Goal: Task Accomplishment & Management: Use online tool/utility

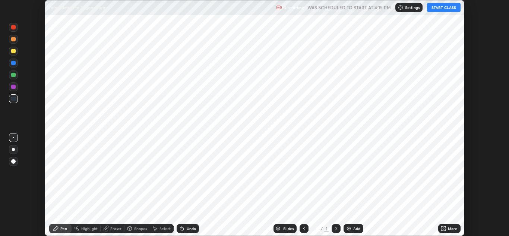
scroll to position [236, 509]
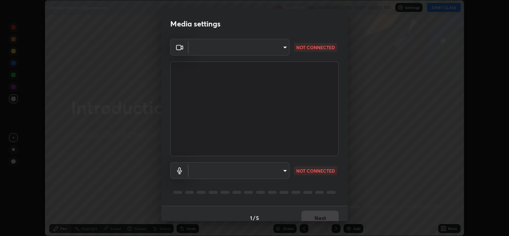
type input "a5fd4db2a2ff04be9e75800ceec395402009cfa99126b0c31c67d7c87717ec82"
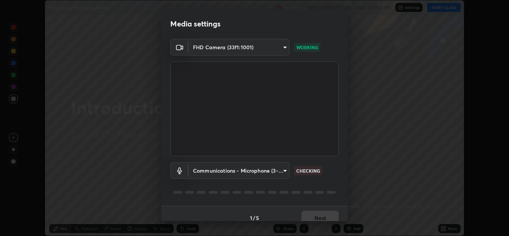
click at [279, 174] on body "Erase all Introduction to Trigonometry Recording WAS SCHEDULED TO START AT 4:15…" at bounding box center [254, 118] width 509 height 236
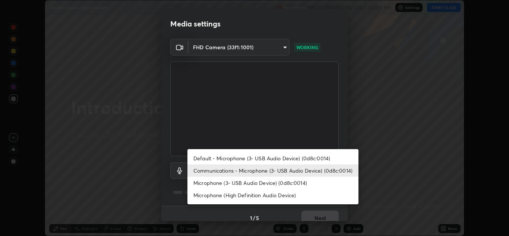
click at [275, 160] on li "Default - Microphone (3- USB Audio Device) (0d8c:0014)" at bounding box center [272, 158] width 171 height 12
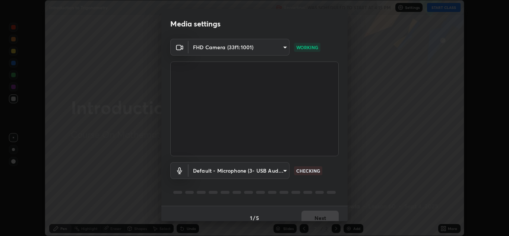
click at [270, 166] on body "Erase all Introduction to Trigonometry Recording WAS SCHEDULED TO START AT 4:15…" at bounding box center [254, 118] width 509 height 236
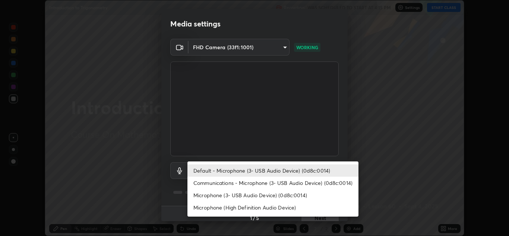
click at [272, 183] on li "Communications - Microphone (3- USB Audio Device) (0d8c:0014)" at bounding box center [272, 183] width 171 height 12
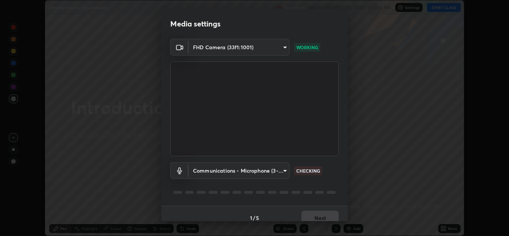
click at [272, 170] on body "Erase all Introduction to Trigonometry Recording WAS SCHEDULED TO START AT 4:15…" at bounding box center [254, 118] width 509 height 236
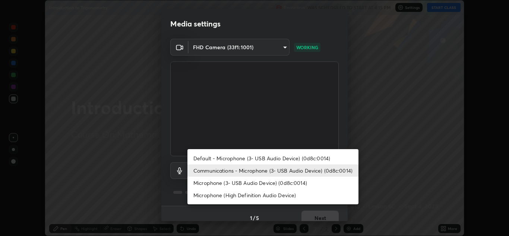
click at [256, 181] on li "Microphone (3- USB Audio Device) (0d8c:0014)" at bounding box center [272, 183] width 171 height 12
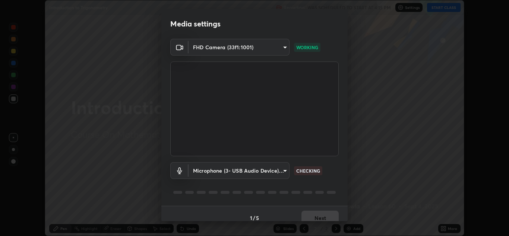
click at [273, 172] on body "Erase all Introduction to Trigonometry Recording WAS SCHEDULED TO START AT 4:15…" at bounding box center [254, 118] width 509 height 236
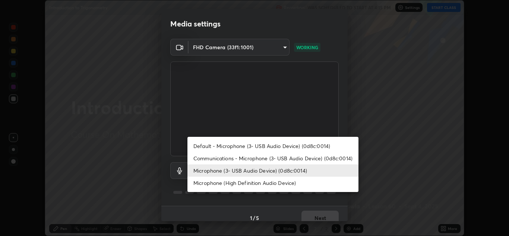
click at [267, 184] on li "Microphone (High Definition Audio Device)" at bounding box center [272, 183] width 171 height 12
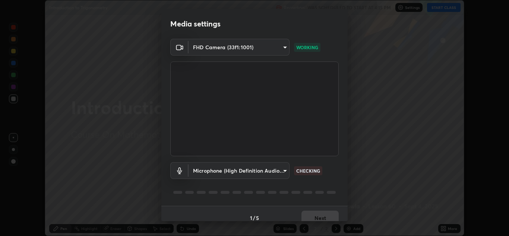
click at [271, 170] on body "Erase all Introduction to Trigonometry Recording WAS SCHEDULED TO START AT 4:15…" at bounding box center [254, 118] width 509 height 236
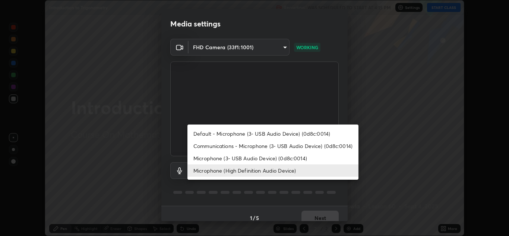
click at [272, 157] on li "Microphone (3- USB Audio Device) (0d8c:0014)" at bounding box center [272, 158] width 171 height 12
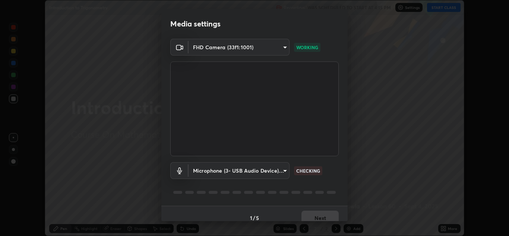
scroll to position [9, 0]
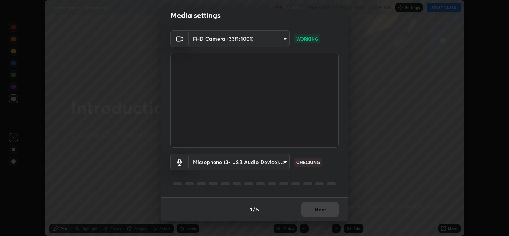
click at [279, 162] on body "Erase all Introduction to Trigonometry Recording WAS SCHEDULED TO START AT 4:15…" at bounding box center [254, 118] width 509 height 236
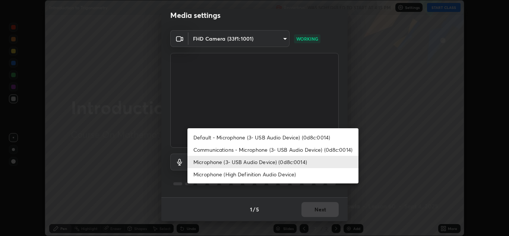
click at [227, 196] on div at bounding box center [254, 118] width 509 height 236
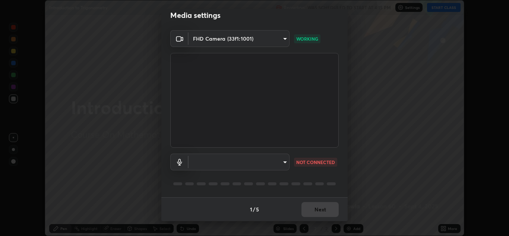
click at [193, 161] on body "Erase all Introduction to Trigonometry Recording WAS SCHEDULED TO START AT 4:15…" at bounding box center [254, 118] width 509 height 236
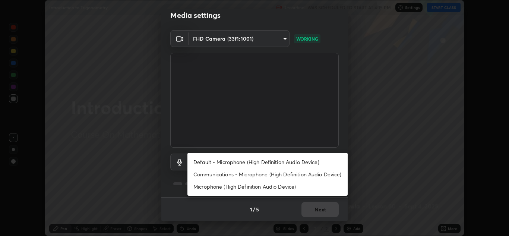
click at [174, 160] on div at bounding box center [254, 118] width 509 height 236
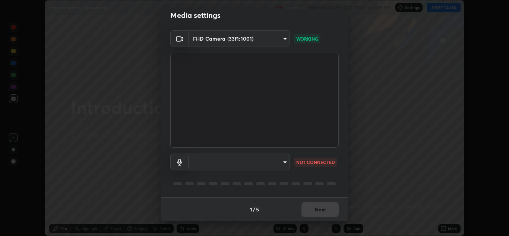
click at [195, 164] on body "Erase all Introduction to Trigonometry Recording WAS SCHEDULED TO START AT 4:15…" at bounding box center [254, 118] width 509 height 236
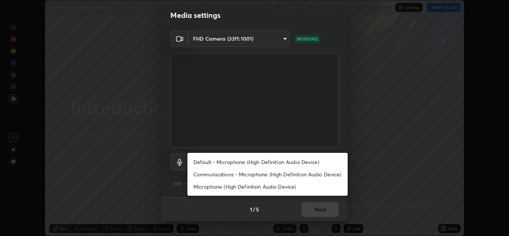
click at [203, 176] on li "Communications - Microphone (High Definition Audio Device)" at bounding box center [267, 174] width 160 height 12
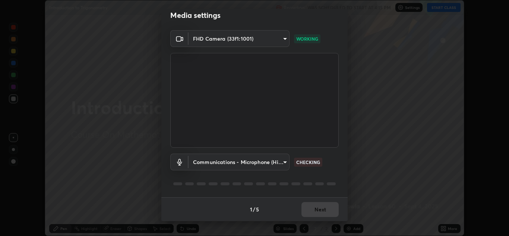
click at [194, 162] on body "Erase all Introduction to Trigonometry Recording WAS SCHEDULED TO START AT 4:15…" at bounding box center [254, 118] width 509 height 236
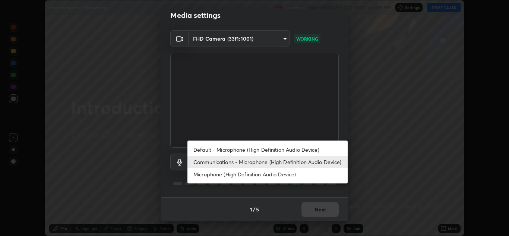
click at [169, 156] on div at bounding box center [254, 118] width 509 height 236
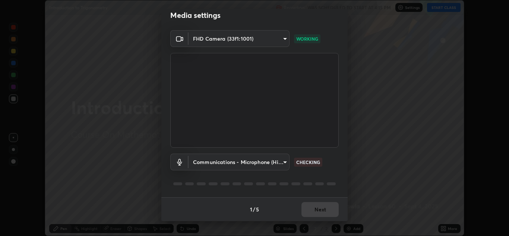
click at [196, 163] on body "Erase all Introduction to Trigonometry Recording WAS SCHEDULED TO START AT 4:15…" at bounding box center [254, 118] width 509 height 236
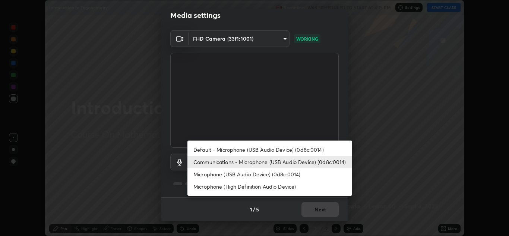
click at [201, 177] on li "Microphone (USB Audio Device) (0d8c:0014)" at bounding box center [269, 174] width 165 height 12
type input "cae4cb306558a458d41f44ec467b930cf59544c23f0a2a82b511a01bcbc12d4d"
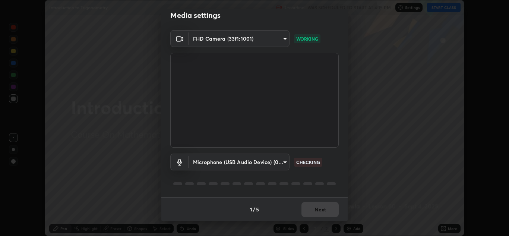
click at [228, 181] on div at bounding box center [254, 183] width 168 height 9
click at [306, 205] on div "1 / 5 Next" at bounding box center [254, 209] width 186 height 24
click at [308, 203] on div "1 / 5 Next" at bounding box center [254, 209] width 186 height 24
click at [306, 204] on div "1 / 5 Next" at bounding box center [254, 209] width 186 height 24
click at [306, 206] on div "1 / 5 Next" at bounding box center [254, 209] width 186 height 24
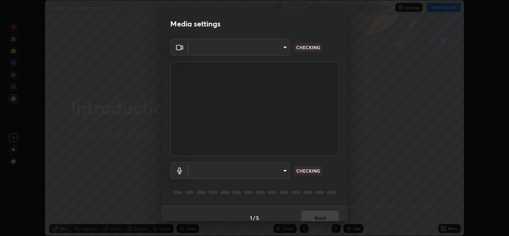
scroll to position [9, 0]
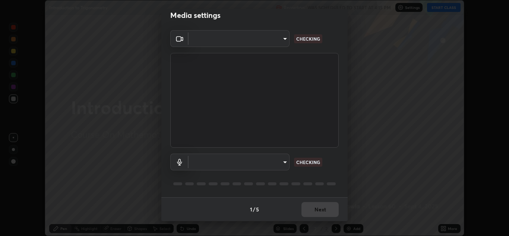
type input "a5fd4db2a2ff04be9e75800ceec395402009cfa99126b0c31c67d7c87717ec82"
click at [281, 162] on body "Erase all Introduction to Trigonometry Recording WAS SCHEDULED TO START AT 4:15…" at bounding box center [254, 118] width 509 height 236
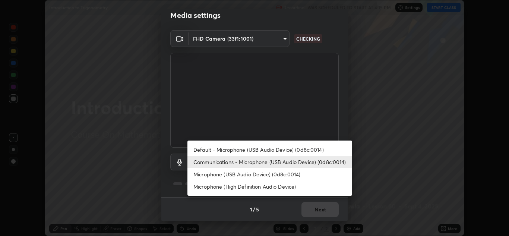
click at [254, 175] on li "Microphone (USB Audio Device) (0d8c:0014)" at bounding box center [269, 174] width 165 height 12
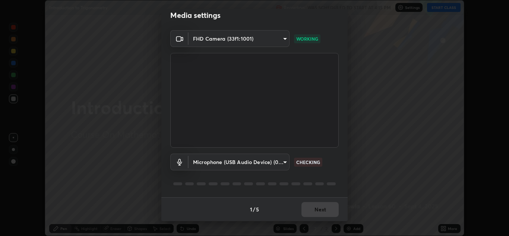
click at [282, 163] on body "Erase all Introduction to Trigonometry Recording WAS SCHEDULED TO START AT 4:15…" at bounding box center [254, 118] width 509 height 236
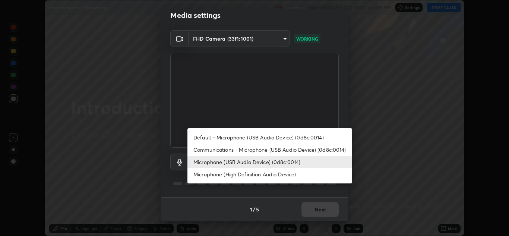
click at [287, 147] on li "Communications - Microphone (USB Audio Device) (0d8c:0014)" at bounding box center [269, 149] width 165 height 12
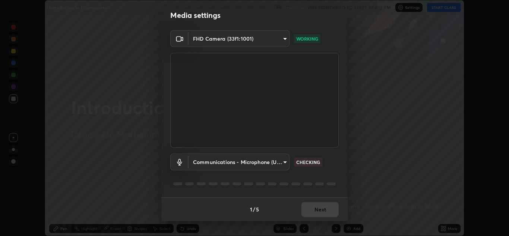
click at [278, 163] on body "Erase all Introduction to Trigonometry Recording WAS SCHEDULED TO START AT 4:15…" at bounding box center [254, 118] width 509 height 236
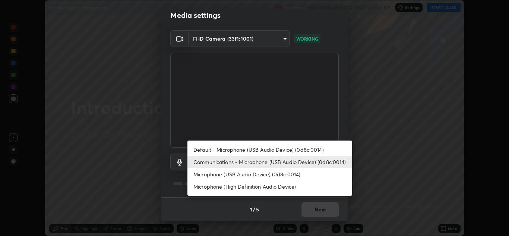
click at [287, 206] on div at bounding box center [254, 118] width 509 height 236
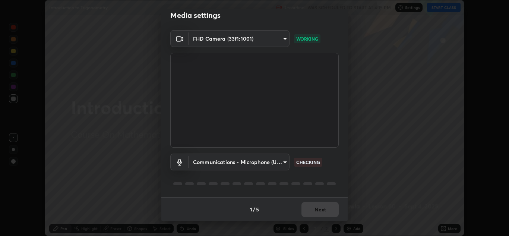
click at [282, 164] on body "Erase all Introduction to Trigonometry Recording WAS SCHEDULED TO START AT 4:15…" at bounding box center [254, 118] width 509 height 236
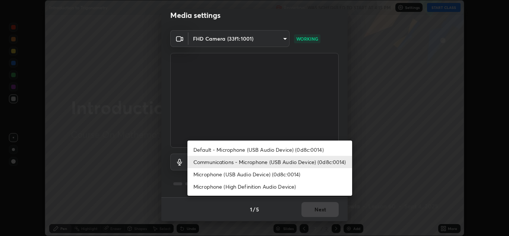
click at [270, 148] on li "Default - Microphone (USB Audio Device) (0d8c:0014)" at bounding box center [269, 149] width 165 height 12
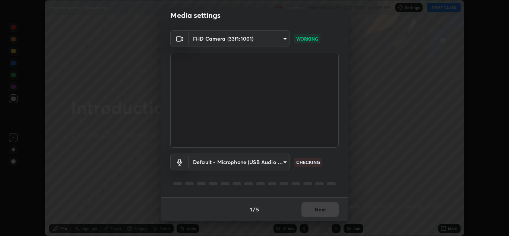
click at [277, 160] on body "Erase all Introduction to Trigonometry Recording WAS SCHEDULED TO START AT 4:15…" at bounding box center [254, 118] width 509 height 236
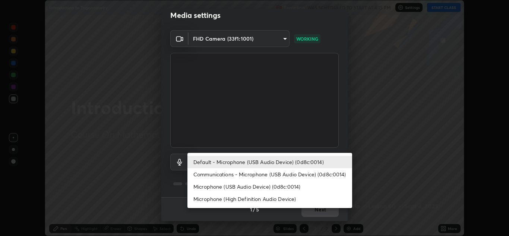
click at [272, 187] on li "Microphone (USB Audio Device) (0d8c:0014)" at bounding box center [269, 186] width 165 height 12
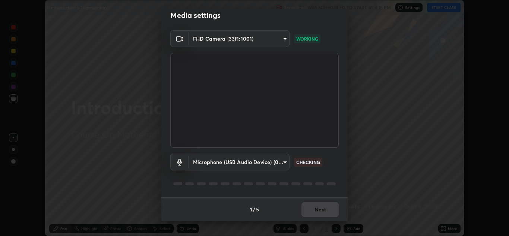
click at [273, 164] on body "Erase all Introduction to Trigonometry Recording WAS SCHEDULED TO START AT 4:15…" at bounding box center [254, 118] width 509 height 236
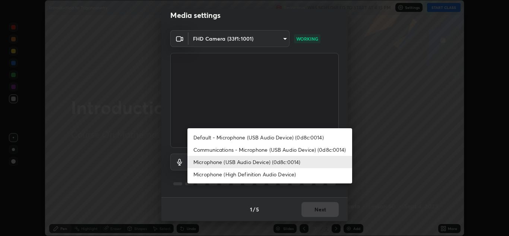
click at [279, 161] on li "Microphone (USB Audio Device) (0d8c:0014)" at bounding box center [269, 162] width 165 height 12
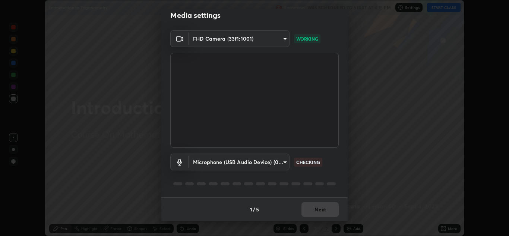
click at [273, 164] on body "Erase all Introduction to Trigonometry Recording WAS SCHEDULED TO START AT 4:15…" at bounding box center [254, 118] width 509 height 236
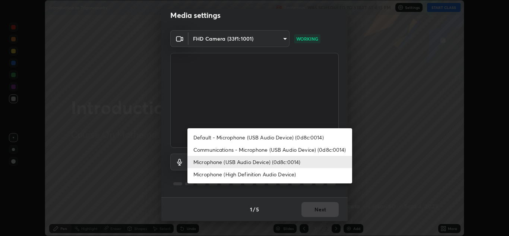
click at [278, 162] on li "Microphone (USB Audio Device) (0d8c:0014)" at bounding box center [269, 162] width 165 height 12
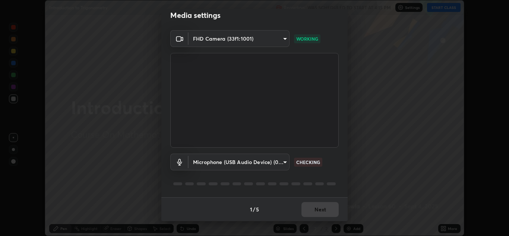
click at [279, 163] on body "Erase all Introduction to Trigonometry Recording WAS SCHEDULED TO START AT 4:15…" at bounding box center [254, 118] width 509 height 236
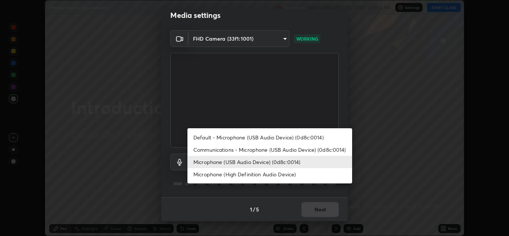
click at [286, 161] on li "Microphone (USB Audio Device) (0d8c:0014)" at bounding box center [269, 162] width 165 height 12
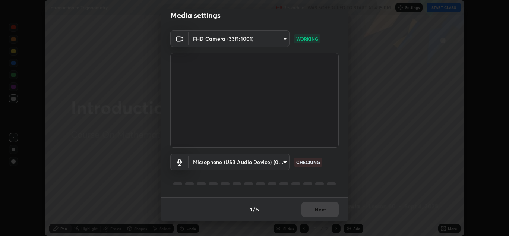
click at [277, 164] on body "Erase all Introduction to Trigonometry Recording WAS SCHEDULED TO START AT 4:15…" at bounding box center [254, 118] width 509 height 236
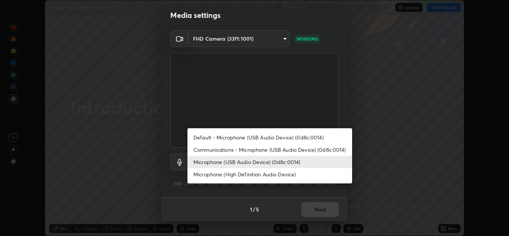
click at [282, 163] on li "Microphone (USB Audio Device) (0d8c:0014)" at bounding box center [269, 162] width 165 height 12
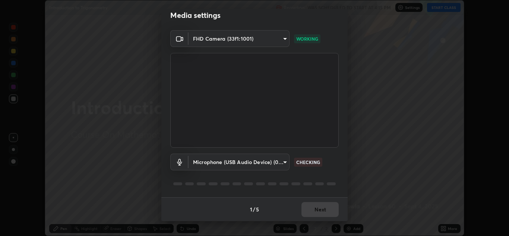
click at [277, 162] on body "Erase all Introduction to Trigonometry Recording WAS SCHEDULED TO START AT 4:15…" at bounding box center [254, 118] width 509 height 236
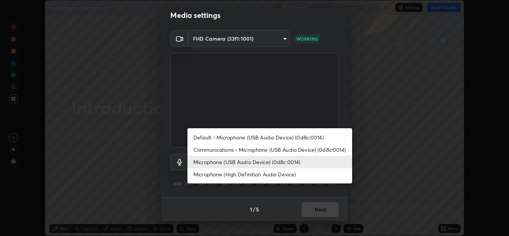
click at [285, 136] on li "Default - Microphone (USB Audio Device) (0d8c:0014)" at bounding box center [269, 137] width 165 height 12
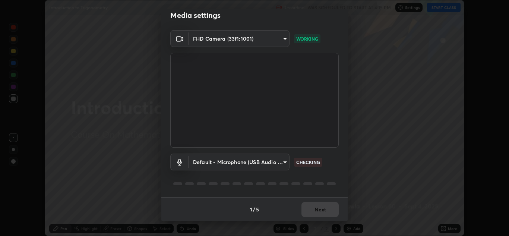
click at [277, 163] on body "Erase all Introduction to Trigonometry Recording WAS SCHEDULED TO START AT 4:15…" at bounding box center [254, 118] width 509 height 236
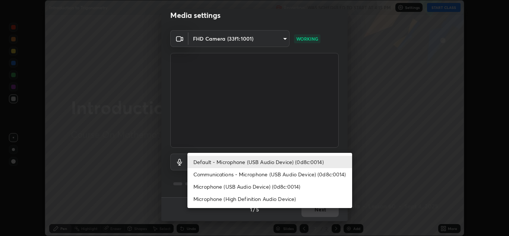
click at [278, 185] on li "Microphone (USB Audio Device) (0d8c:0014)" at bounding box center [269, 186] width 165 height 12
type input "cae4cb306558a458d41f44ec467b930cf59544c23f0a2a82b511a01bcbc12d4d"
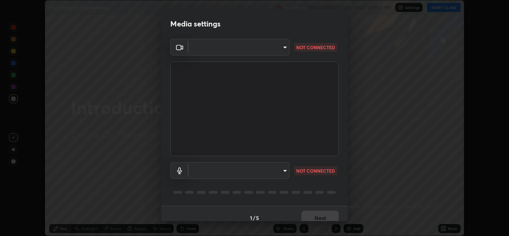
scroll to position [9, 0]
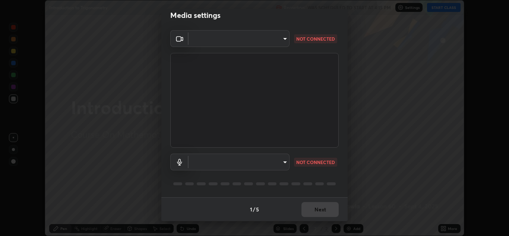
type input "a5fd4db2a2ff04be9e75800ceec395402009cfa99126b0c31c67d7c87717ec82"
type input "communications"
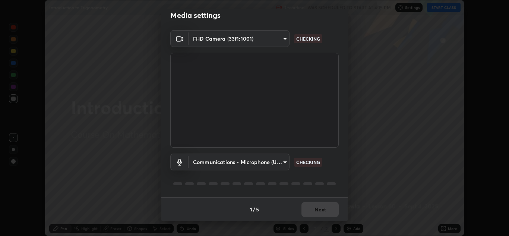
scroll to position [0, 0]
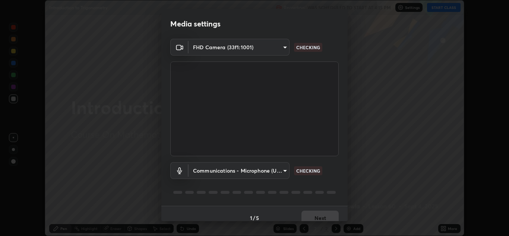
click at [322, 134] on video at bounding box center [254, 108] width 168 height 95
click at [327, 133] on video at bounding box center [254, 108] width 168 height 95
click at [328, 133] on video at bounding box center [254, 108] width 168 height 95
click at [329, 133] on video at bounding box center [254, 108] width 168 height 95
click at [330, 133] on video at bounding box center [254, 108] width 168 height 95
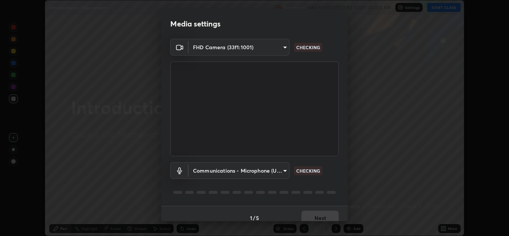
click at [331, 133] on video at bounding box center [254, 108] width 168 height 95
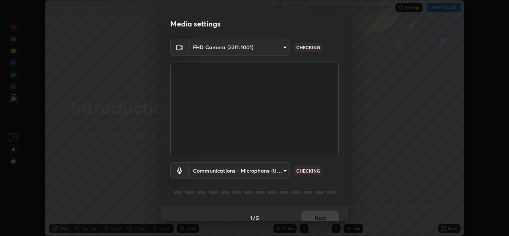
click at [331, 133] on video at bounding box center [254, 108] width 168 height 95
click at [330, 134] on video at bounding box center [254, 108] width 168 height 95
click at [329, 134] on video at bounding box center [254, 108] width 168 height 95
click at [329, 135] on video at bounding box center [254, 108] width 168 height 95
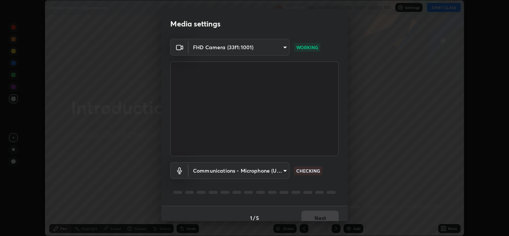
click at [329, 136] on video at bounding box center [254, 108] width 168 height 95
click at [330, 137] on video at bounding box center [254, 108] width 168 height 95
click at [331, 140] on video at bounding box center [254, 108] width 168 height 95
click at [331, 142] on video at bounding box center [254, 108] width 168 height 95
click at [331, 145] on video at bounding box center [254, 108] width 168 height 95
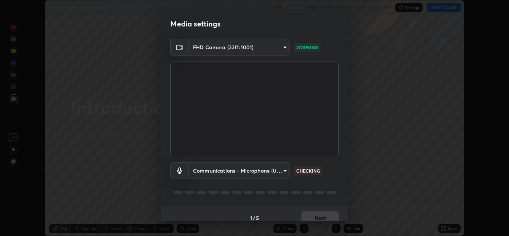
click at [332, 147] on video at bounding box center [254, 108] width 168 height 95
click at [331, 150] on video at bounding box center [254, 108] width 168 height 95
click at [330, 154] on video at bounding box center [254, 108] width 168 height 95
click at [331, 161] on div "Communications - Microphone (USB Audio Device) (0d8c:0014) communications CHECK…" at bounding box center [254, 181] width 168 height 50
click at [331, 172] on div "Communications - Microphone (USB Audio Device) (0d8c:0014) communications CHECK…" at bounding box center [254, 170] width 168 height 17
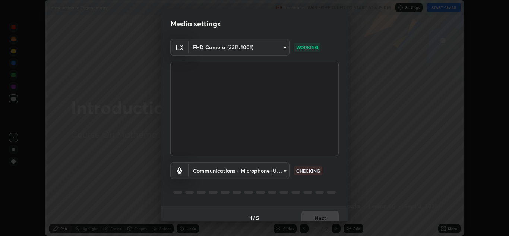
click at [319, 215] on div "1 / 5 Next" at bounding box center [254, 218] width 186 height 24
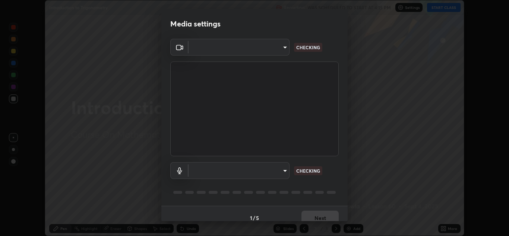
scroll to position [9, 0]
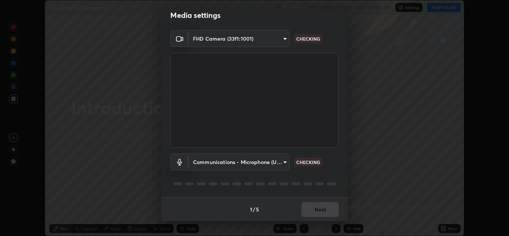
type input "a5fd4db2a2ff04be9e75800ceec395402009cfa99126b0c31c67d7c87717ec82"
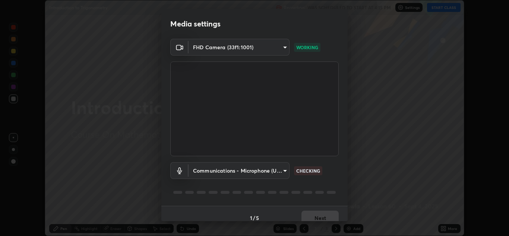
click at [280, 169] on body "Erase all Introduction to Trigonometry Recording WAS SCHEDULED TO START AT 4:15…" at bounding box center [254, 118] width 509 height 236
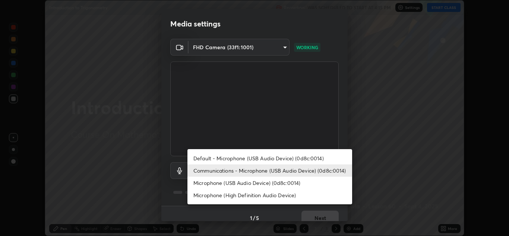
click at [286, 183] on li "Microphone (USB Audio Device) (0d8c:0014)" at bounding box center [269, 183] width 165 height 12
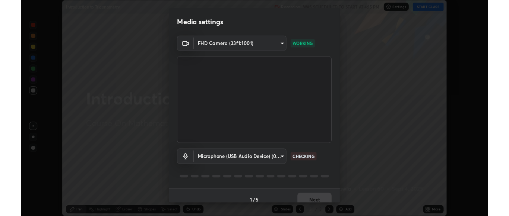
scroll to position [9, 0]
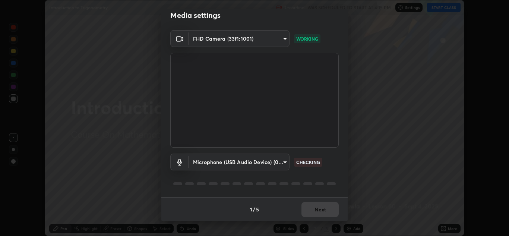
click at [446, 4] on div "Media settings FHD Camera (33f1:1001) a5fd4db2a2ff04be9e75800ceec395402009cfa99…" at bounding box center [254, 118] width 509 height 236
click at [447, 9] on div "Media settings FHD Camera (33f1:1001) a5fd4db2a2ff04be9e75800ceec395402009cfa99…" at bounding box center [254, 118] width 509 height 236
click at [449, 9] on div "Media settings FHD Camera (33f1:1001) a5fd4db2a2ff04be9e75800ceec395402009cfa99…" at bounding box center [254, 118] width 509 height 236
click at [448, 11] on div "Media settings FHD Camera (33f1:1001) a5fd4db2a2ff04be9e75800ceec395402009cfa99…" at bounding box center [254, 118] width 509 height 236
click at [448, 14] on div "Media settings FHD Camera (33f1:1001) a5fd4db2a2ff04be9e75800ceec395402009cfa99…" at bounding box center [254, 118] width 509 height 236
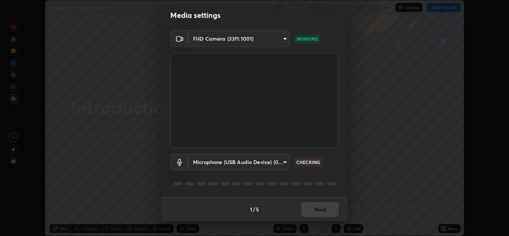
click at [256, 162] on body "Erase all Introduction to Trigonometry Recording WAS SCHEDULED TO START AT 4:15…" at bounding box center [254, 118] width 509 height 236
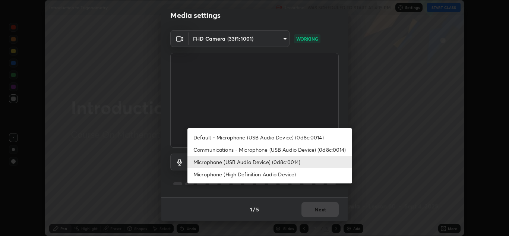
click at [238, 175] on li "Microphone (High Definition Audio Device)" at bounding box center [269, 174] width 165 height 12
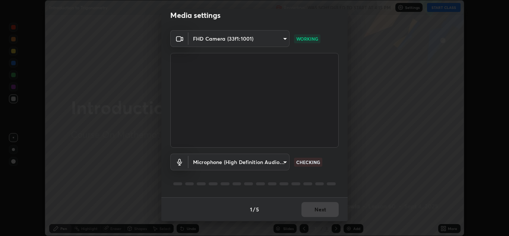
click at [282, 164] on body "Erase all Introduction to Trigonometry Recording WAS SCHEDULED TO START AT 4:15…" at bounding box center [254, 118] width 509 height 236
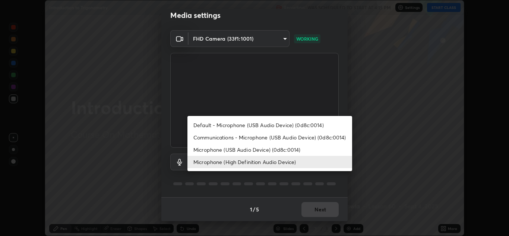
click at [245, 124] on li "Default - Microphone (USB Audio Device) (0d8c:0014)" at bounding box center [269, 125] width 165 height 12
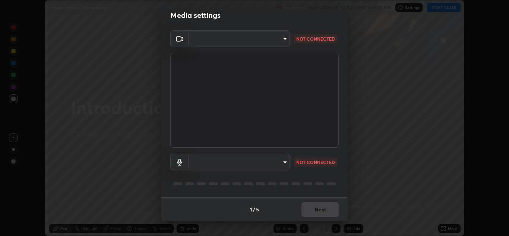
scroll to position [37028, 36736]
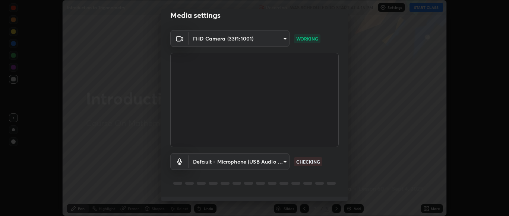
click at [282, 164] on body "Erase all Introduction to Trigonometry Recording WAS SCHEDULED TO START AT 4:15…" at bounding box center [254, 108] width 509 height 216
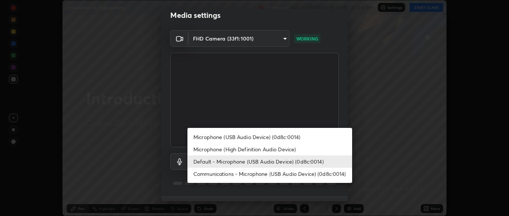
click at [285, 137] on li "Microphone (USB Audio Device) (0d8c:0014)" at bounding box center [269, 137] width 165 height 12
type input "cae4cb306558a458d41f44ec467b930cf59544c23f0a2a82b511a01bcbc12d4d"
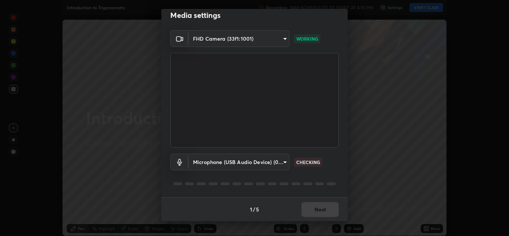
scroll to position [236, 509]
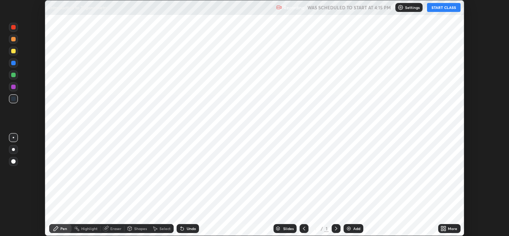
scroll to position [236, 509]
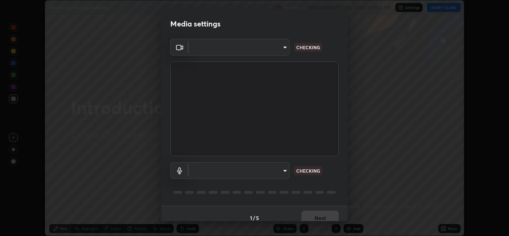
type input "a5fd4db2a2ff04be9e75800ceec395402009cfa99126b0c31c67d7c87717ec82"
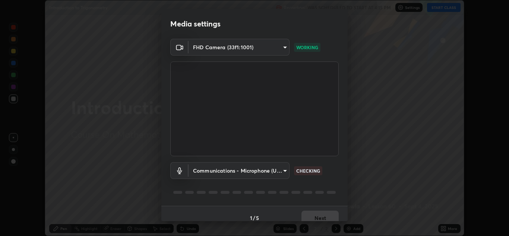
click at [220, 171] on body "Erase all Introduction to Trigonometry Recording WAS SCHEDULED TO START AT 4:15…" at bounding box center [254, 118] width 509 height 236
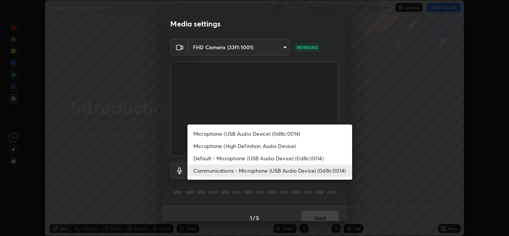
click at [222, 134] on li "Microphone (USB Audio Device) (0d8c:0014)" at bounding box center [269, 133] width 165 height 12
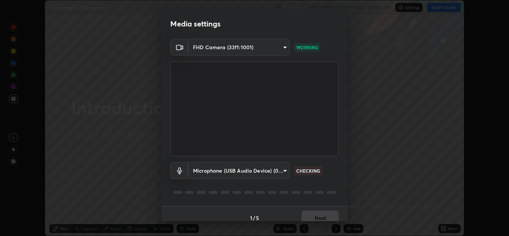
scroll to position [9, 0]
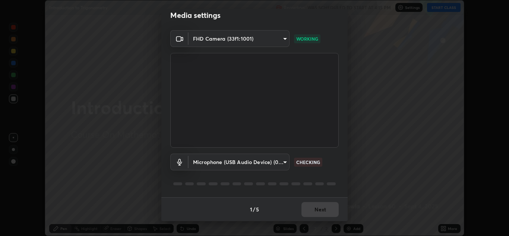
click at [310, 200] on div "1 / 5 Next" at bounding box center [254, 209] width 186 height 24
click at [304, 167] on div "Microphone (USB Audio Device) (0d8c:0014) cae4cb306558a458d41f44ec467b930cf5954…" at bounding box center [254, 161] width 168 height 17
click at [306, 167] on div "Microphone (USB Audio Device) (0d8c:0014) cae4cb306558a458d41f44ec467b930cf5954…" at bounding box center [254, 161] width 168 height 17
click at [305, 168] on div "Microphone (USB Audio Device) (0d8c:0014) cae4cb306558a458d41f44ec467b930cf5954…" at bounding box center [254, 161] width 168 height 17
click at [305, 170] on div "Microphone (USB Audio Device) (0d8c:0014) cae4cb306558a458d41f44ec467b930cf5954…" at bounding box center [254, 172] width 168 height 50
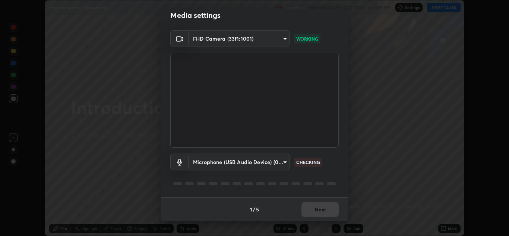
click at [280, 164] on body "Erase all Introduction to Trigonometry Recording WAS SCHEDULED TO START AT 4:15…" at bounding box center [254, 118] width 509 height 236
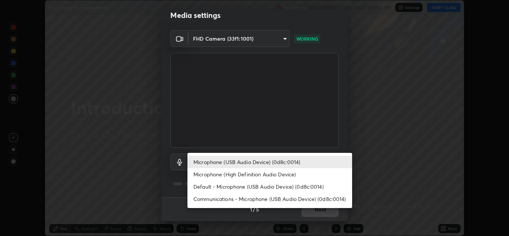
click at [284, 175] on li "Microphone (High Definition Audio Device)" at bounding box center [269, 174] width 165 height 12
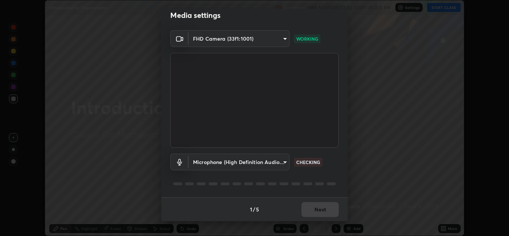
click at [282, 165] on body "Erase all Introduction to Trigonometry Recording WAS SCHEDULED TO START AT 4:15…" at bounding box center [254, 118] width 509 height 236
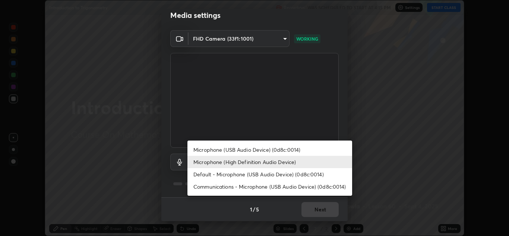
click at [279, 174] on li "Default - Microphone (USB Audio Device) (0d8c:0014)" at bounding box center [269, 174] width 165 height 12
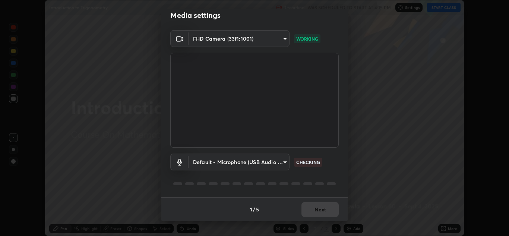
click at [279, 163] on body "Erase all Introduction to Trigonometry Recording WAS SCHEDULED TO START AT 4:15…" at bounding box center [254, 118] width 509 height 236
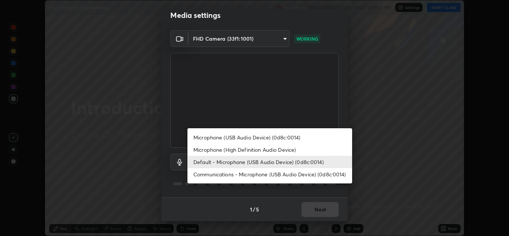
click at [273, 174] on li "Communications - Microphone (USB Audio Device) (0d8c:0014)" at bounding box center [269, 174] width 165 height 12
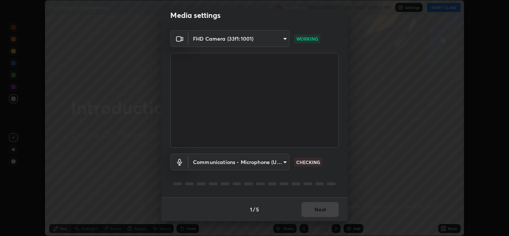
click at [295, 178] on div "Communications - Microphone (USB Audio Device) (0d8c:0014) communications CHECK…" at bounding box center [254, 172] width 168 height 50
click at [296, 179] on div at bounding box center [254, 183] width 168 height 9
click at [297, 179] on div at bounding box center [254, 183] width 168 height 9
click at [298, 179] on div at bounding box center [254, 183] width 168 height 9
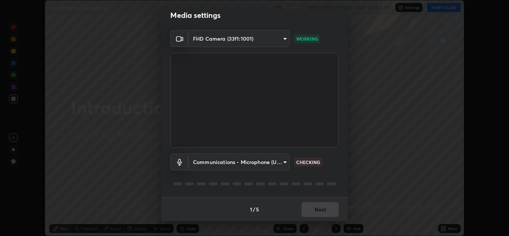
click at [298, 180] on div at bounding box center [254, 183] width 168 height 9
click at [301, 178] on div "Communications - Microphone (USB Audio Device) (0d8c:0014) communications CHECK…" at bounding box center [254, 172] width 168 height 50
click at [302, 178] on div "Communications - Microphone (USB Audio Device) (0d8c:0014) communications CHECK…" at bounding box center [254, 172] width 168 height 50
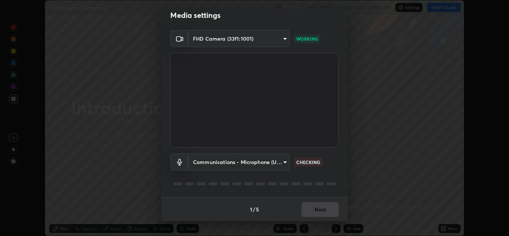
click at [301, 179] on div "Communications - Microphone (USB Audio Device) (0d8c:0014) communications CHECK…" at bounding box center [254, 172] width 168 height 50
click at [300, 177] on div "Communications - Microphone (USB Audio Device) (0d8c:0014) communications CHECK…" at bounding box center [254, 172] width 168 height 50
click at [299, 177] on div "Communications - Microphone (USB Audio Device) (0d8c:0014) communications CHECK…" at bounding box center [254, 172] width 168 height 50
click at [298, 177] on div "Communications - Microphone (USB Audio Device) (0d8c:0014) communications CHECK…" at bounding box center [254, 172] width 168 height 50
click at [299, 179] on div "Communications - Microphone (USB Audio Device) (0d8c:0014) communications CHECK…" at bounding box center [254, 172] width 168 height 50
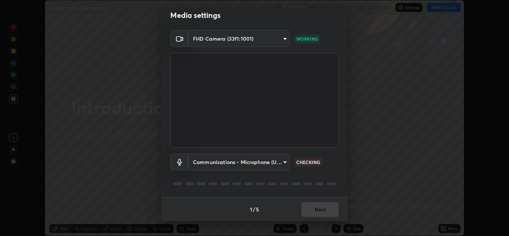
click at [301, 179] on div "Communications - Microphone (USB Audio Device) (0d8c:0014) communications CHECK…" at bounding box center [254, 172] width 168 height 50
click at [312, 173] on div "Communications - Microphone (USB Audio Device) (0d8c:0014) communications CHECK…" at bounding box center [254, 172] width 168 height 50
click at [282, 164] on body "Erase all Introduction to Trigonometry Recording WAS SCHEDULED TO START AT 4:15…" at bounding box center [254, 118] width 509 height 236
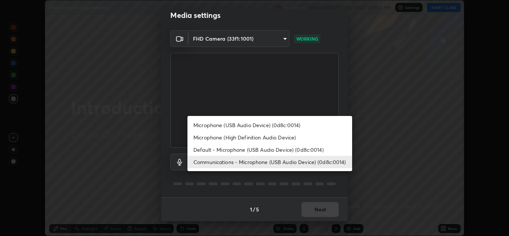
click at [291, 149] on li "Default - Microphone (USB Audio Device) (0d8c:0014)" at bounding box center [269, 149] width 165 height 12
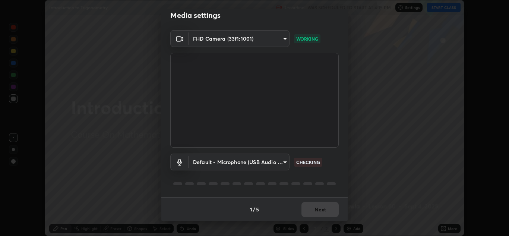
click at [284, 164] on body "Erase all Introduction to Trigonometry Recording WAS SCHEDULED TO START AT 4:15…" at bounding box center [254, 118] width 509 height 236
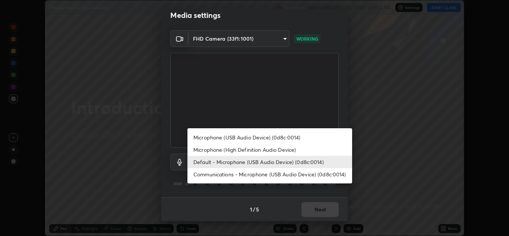
click at [280, 136] on li "Microphone (USB Audio Device) (0d8c:0014)" at bounding box center [269, 137] width 165 height 12
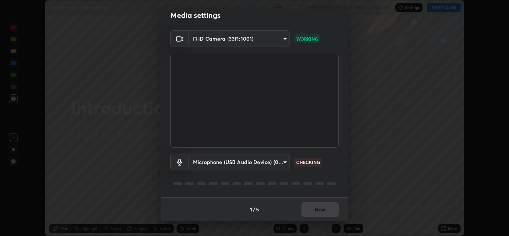
click at [315, 207] on div "1 / 5 Next" at bounding box center [254, 209] width 186 height 24
click at [320, 204] on div "1 / 5 Next" at bounding box center [254, 209] width 186 height 24
click at [318, 207] on div "1 / 5 Next" at bounding box center [254, 209] width 186 height 24
click at [319, 207] on div "1 / 5 Next" at bounding box center [254, 209] width 186 height 24
click at [319, 208] on div "1 / 5 Next" at bounding box center [254, 209] width 186 height 24
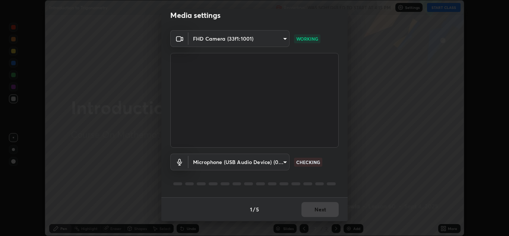
click at [320, 207] on div "1 / 5 Next" at bounding box center [254, 209] width 186 height 24
click at [311, 209] on div "1 / 5 Next" at bounding box center [254, 209] width 186 height 24
click at [312, 208] on div "1 / 5 Next" at bounding box center [254, 209] width 186 height 24
click at [277, 161] on body "Erase all Introduction to Trigonometry Recording WAS SCHEDULED TO START AT 4:15…" at bounding box center [254, 118] width 509 height 236
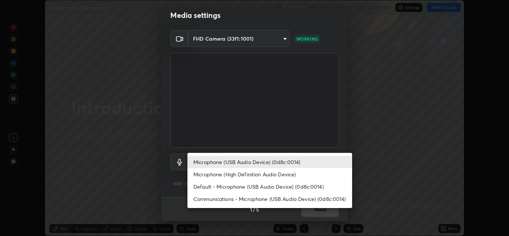
click at [235, 163] on li "Microphone (USB Audio Device) (0d8c:0014)" at bounding box center [269, 162] width 165 height 12
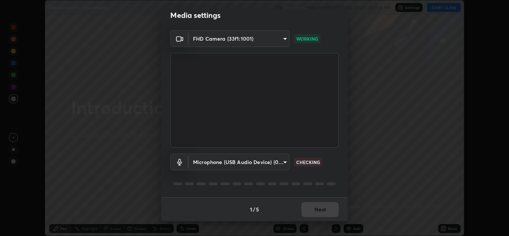
click at [245, 164] on body "Erase all Introduction to Trigonometry Recording WAS SCHEDULED TO START AT 4:15…" at bounding box center [254, 118] width 509 height 236
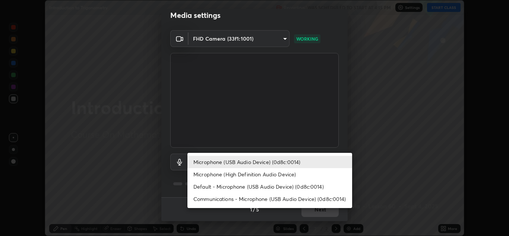
click at [230, 177] on li "Microphone (High Definition Audio Device)" at bounding box center [269, 174] width 165 height 12
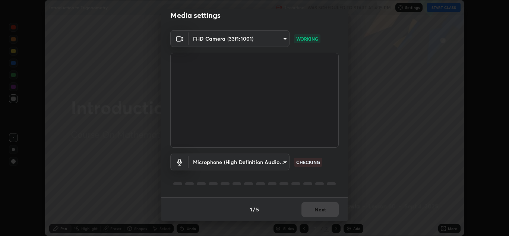
click at [253, 165] on body "Erase all Introduction to Trigonometry Recording WAS SCHEDULED TO START AT 4:15…" at bounding box center [254, 118] width 509 height 236
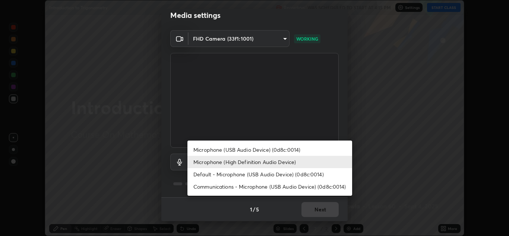
click at [254, 176] on li "Default - Microphone (USB Audio Device) (0d8c:0014)" at bounding box center [269, 174] width 165 height 12
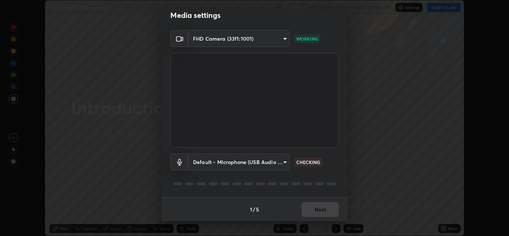
click at [257, 165] on body "Erase all Introduction to Trigonometry Recording WAS SCHEDULED TO START AT 4:15…" at bounding box center [254, 118] width 509 height 236
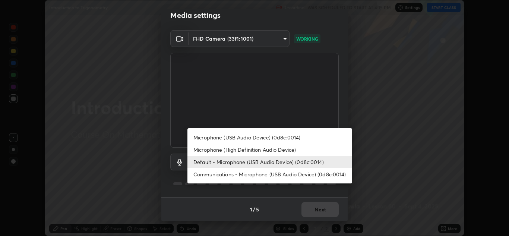
click at [252, 139] on li "Microphone (USB Audio Device) (0d8c:0014)" at bounding box center [269, 137] width 165 height 12
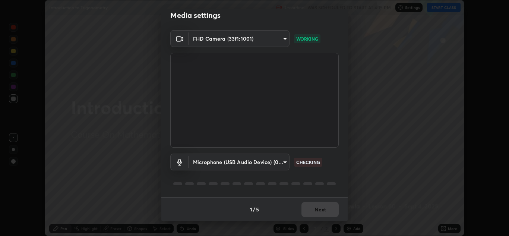
click at [282, 165] on body "Erase all Introduction to Trigonometry Recording WAS SCHEDULED TO START AT 4:15…" at bounding box center [254, 118] width 509 height 236
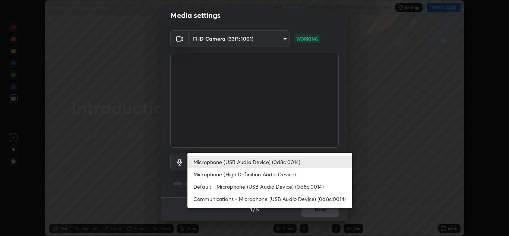
click at [280, 174] on li "Microphone (High Definition Audio Device)" at bounding box center [269, 174] width 165 height 12
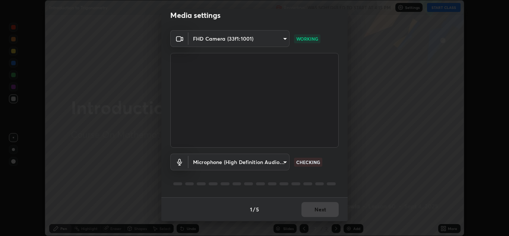
click at [277, 163] on body "Erase all Introduction to Trigonometry Recording WAS SCHEDULED TO START AT 4:15…" at bounding box center [254, 118] width 509 height 236
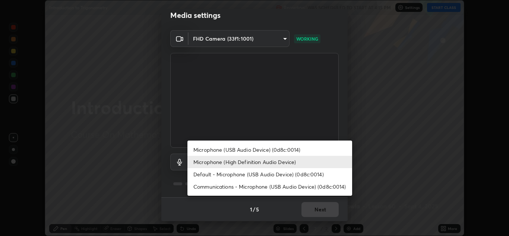
click at [273, 150] on li "Microphone (USB Audio Device) (0d8c:0014)" at bounding box center [269, 149] width 165 height 12
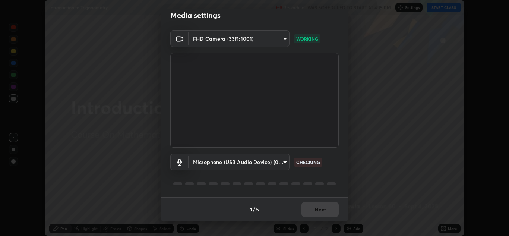
click at [274, 165] on body "Erase all Introduction to Trigonometry Recording WAS SCHEDULED TO START AT 4:15…" at bounding box center [254, 118] width 509 height 236
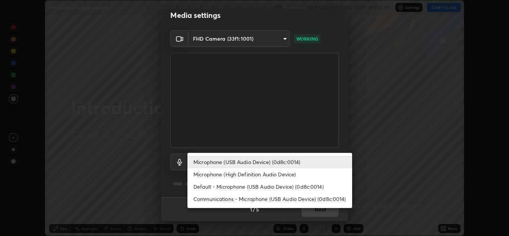
click at [273, 200] on li "Communications - Microphone (USB Audio Device) (0d8c:0014)" at bounding box center [269, 199] width 165 height 12
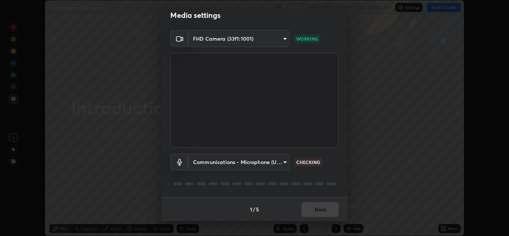
click at [272, 161] on body "Erase all Introduction to Trigonometry Recording WAS SCHEDULED TO START AT 4:15…" at bounding box center [254, 118] width 509 height 236
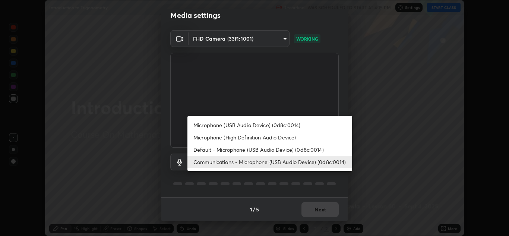
click at [261, 150] on li "Default - Microphone (USB Audio Device) (0d8c:0014)" at bounding box center [269, 149] width 165 height 12
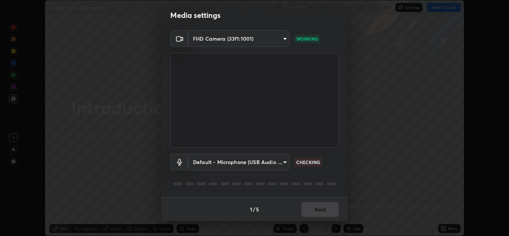
click at [271, 160] on body "Erase all Introduction to Trigonometry Recording WAS SCHEDULED TO START AT 4:15…" at bounding box center [254, 118] width 509 height 236
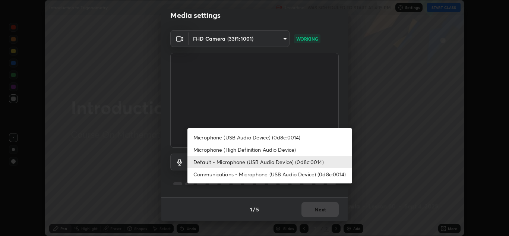
click at [255, 152] on li "Microphone (High Definition Audio Device)" at bounding box center [269, 149] width 165 height 12
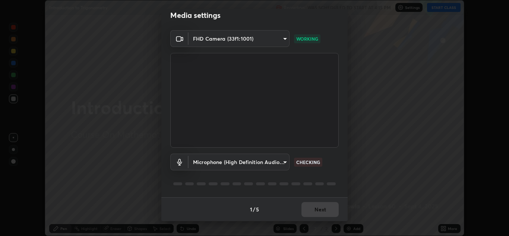
click at [206, 163] on body "Erase all Introduction to Trigonometry Recording WAS SCHEDULED TO START AT 4:15…" at bounding box center [254, 118] width 509 height 236
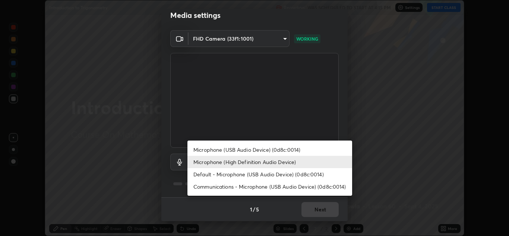
click at [200, 148] on li "Microphone (USB Audio Device) (0d8c:0014)" at bounding box center [269, 149] width 165 height 12
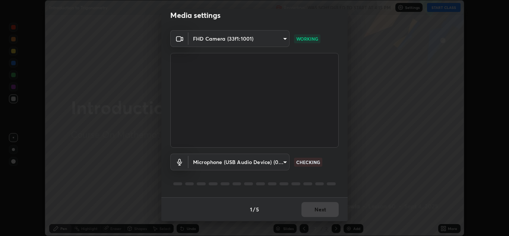
click at [203, 163] on body "Erase all Introduction to Trigonometry Recording WAS SCHEDULED TO START AT 4:15…" at bounding box center [254, 118] width 509 height 236
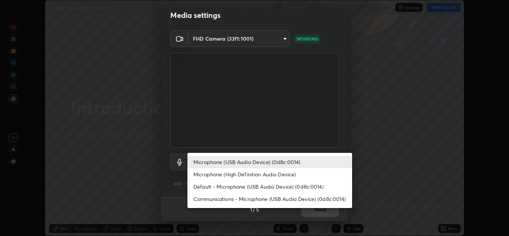
click at [209, 163] on li "Microphone (USB Audio Device) (0d8c:0014)" at bounding box center [269, 162] width 165 height 12
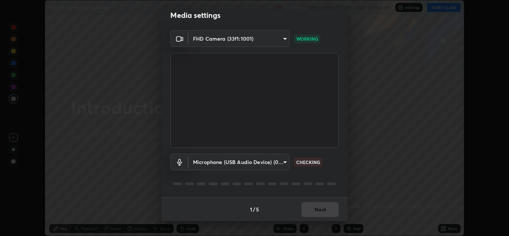
click at [203, 164] on body "Erase all Introduction to Trigonometry Recording WAS SCHEDULED TO START AT 4:15…" at bounding box center [254, 118] width 509 height 236
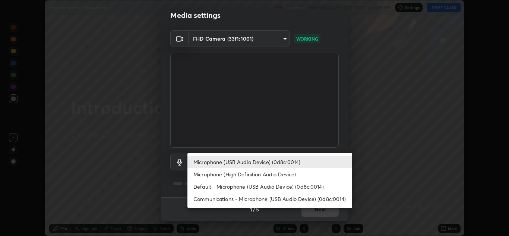
click at [205, 174] on li "Microphone (High Definition Audio Device)" at bounding box center [269, 174] width 165 height 12
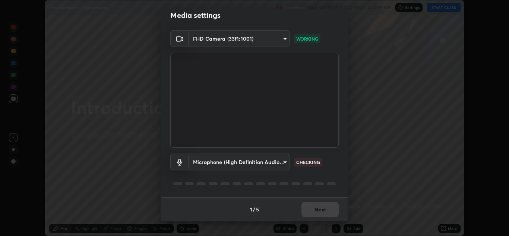
click at [201, 164] on body "Erase all Introduction to Trigonometry Recording WAS SCHEDULED TO START AT 4:15…" at bounding box center [254, 118] width 509 height 236
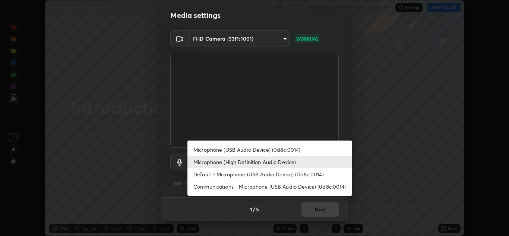
click at [206, 148] on li "Microphone (USB Audio Device) (0d8c:0014)" at bounding box center [269, 149] width 165 height 12
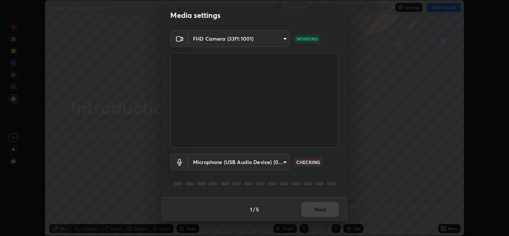
click at [134, 166] on div "Media settings FHD Camera (33f1:1001) a5fd4db2a2ff04be9e75800ceec395402009cfa99…" at bounding box center [254, 118] width 509 height 236
click at [137, 173] on div "Media settings FHD Camera (33f1:1001) a5fd4db2a2ff04be9e75800ceec395402009cfa99…" at bounding box center [254, 118] width 509 height 236
click at [139, 173] on div "Media settings FHD Camera (33f1:1001) a5fd4db2a2ff04be9e75800ceec395402009cfa99…" at bounding box center [254, 118] width 509 height 236
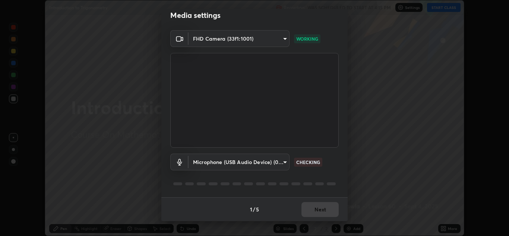
click at [147, 190] on div "Media settings FHD Camera (33f1:1001) a5fd4db2a2ff04be9e75800ceec395402009cfa99…" at bounding box center [254, 118] width 509 height 236
click at [117, 173] on div "Media settings FHD Camera (33f1:1001) a5fd4db2a2ff04be9e75800ceec395402009cfa99…" at bounding box center [254, 118] width 509 height 236
click at [271, 165] on body "Erase all Introduction to Trigonometry Recording WAS SCHEDULED TO START AT 4:15…" at bounding box center [254, 118] width 509 height 236
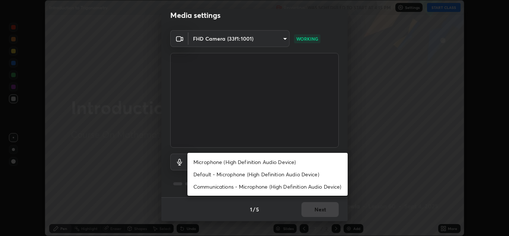
click at [229, 163] on li "Microphone (High Definition Audio Device)" at bounding box center [267, 162] width 160 height 12
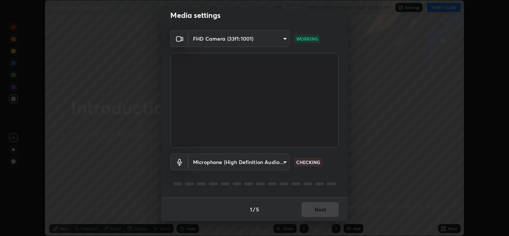
click at [277, 162] on body "Erase all Introduction to Trigonometry Recording WAS SCHEDULED TO START AT 4:15…" at bounding box center [254, 118] width 509 height 236
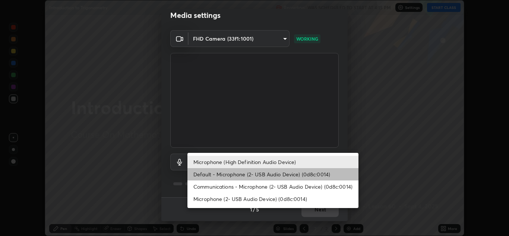
click at [213, 178] on li "Default - Microphone (2- USB Audio Device) (0d8c:0014)" at bounding box center [272, 174] width 171 height 12
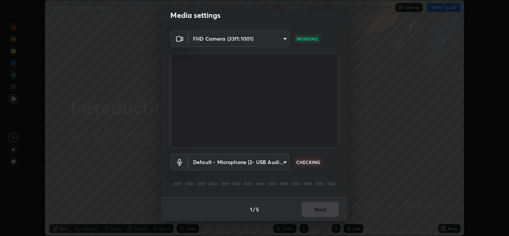
click at [312, 209] on div "1 / 5 Next" at bounding box center [254, 209] width 186 height 24
click at [315, 211] on div "1 / 5 Next" at bounding box center [254, 209] width 186 height 24
click at [313, 209] on div "1 / 5 Next" at bounding box center [254, 209] width 186 height 24
click at [275, 159] on body "Erase all Introduction to Trigonometry Recording WAS SCHEDULED TO START AT 4:15…" at bounding box center [254, 118] width 509 height 236
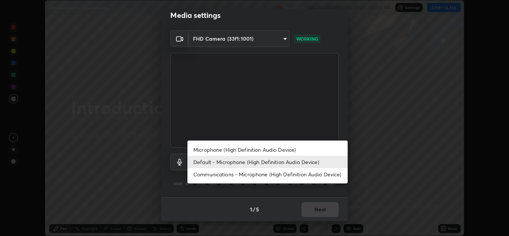
click at [191, 205] on div at bounding box center [254, 118] width 509 height 236
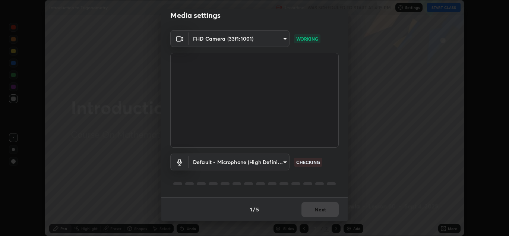
click at [198, 163] on body "Erase all Introduction to Trigonometry Recording WAS SCHEDULED TO START AT 4:15…" at bounding box center [254, 118] width 509 height 236
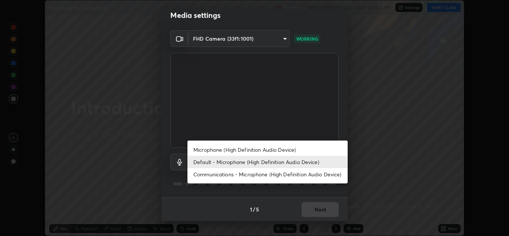
click at [205, 164] on li "Default - Microphone (High Definition Audio Device)" at bounding box center [267, 162] width 160 height 12
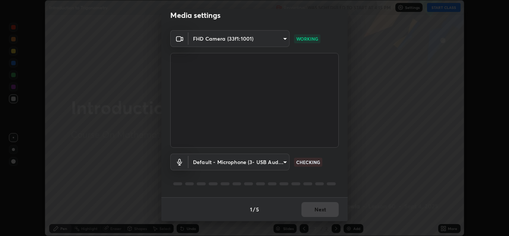
click at [204, 159] on body "Erase all Introduction to Trigonometry Recording WAS SCHEDULED TO START AT 4:15…" at bounding box center [254, 118] width 509 height 236
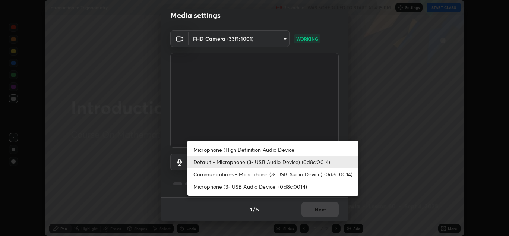
click at [217, 176] on li "Communications - Microphone (3- USB Audio Device) (0d8c:0014)" at bounding box center [272, 174] width 171 height 12
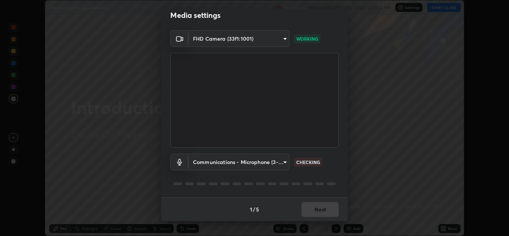
click at [247, 164] on body "Erase all Introduction to Trigonometry Recording WAS SCHEDULED TO START AT 4:15…" at bounding box center [254, 118] width 509 height 236
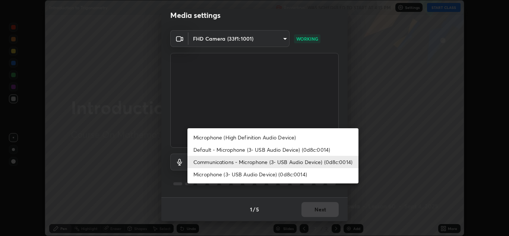
click at [230, 149] on li "Default - Microphone (3- USB Audio Device) (0d8c:0014)" at bounding box center [272, 149] width 171 height 12
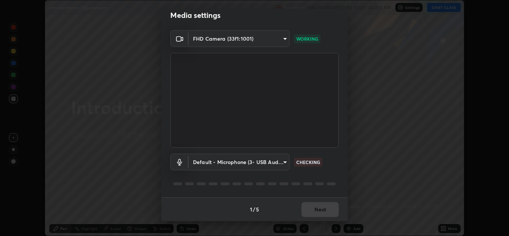
click at [274, 162] on body "Erase all Introduction to Trigonometry Recording WAS SCHEDULED TO START AT 4:15…" at bounding box center [254, 118] width 509 height 236
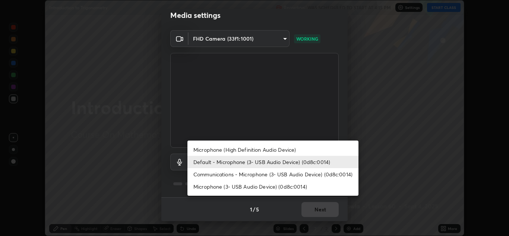
click at [231, 176] on li "Communications - Microphone (3- USB Audio Device) (0d8c:0014)" at bounding box center [272, 174] width 171 height 12
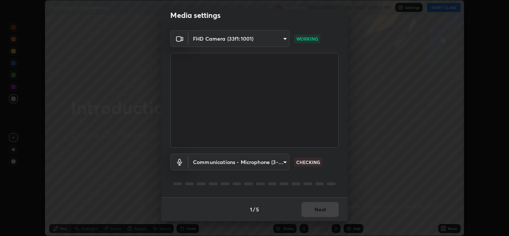
click at [178, 164] on icon at bounding box center [179, 162] width 9 height 7
click at [204, 161] on body "Erase all Introduction to Trigonometry Recording WAS SCHEDULED TO START AT 4:15…" at bounding box center [254, 118] width 509 height 236
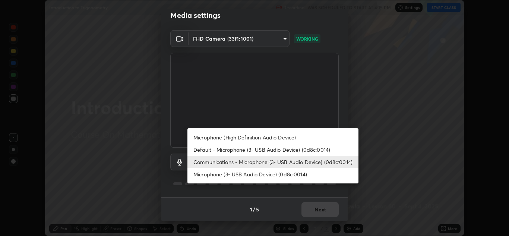
click at [207, 174] on li "Microphone (3- USB Audio Device) (0d8c:0014)" at bounding box center [272, 174] width 171 height 12
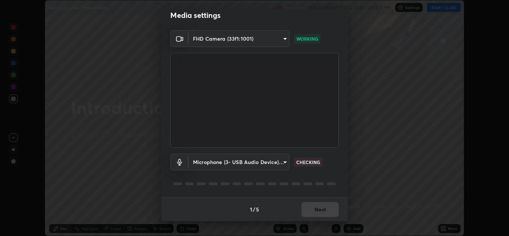
click at [208, 162] on body "Erase all Introduction to Trigonometry Recording WAS SCHEDULED TO START AT 4:15…" at bounding box center [254, 118] width 509 height 236
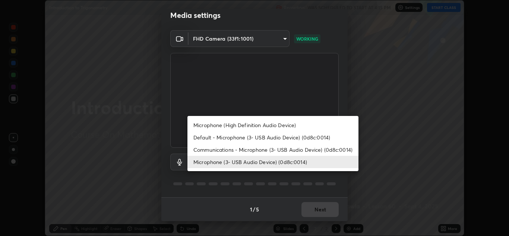
click at [209, 139] on li "Default - Microphone (3- USB Audio Device) (0d8c:0014)" at bounding box center [272, 137] width 171 height 12
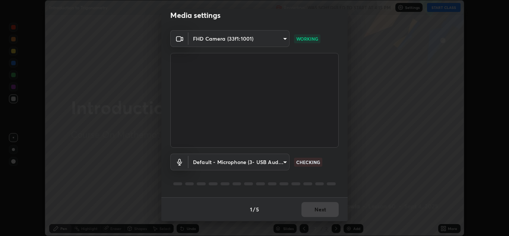
click at [207, 162] on body "Erase all Introduction to Trigonometry Recording WAS SCHEDULED TO START AT 4:15…" at bounding box center [254, 118] width 509 height 236
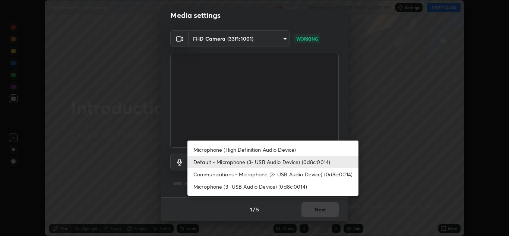
click at [213, 174] on li "Communications - Microphone (3- USB Audio Device) (0d8c:0014)" at bounding box center [272, 174] width 171 height 12
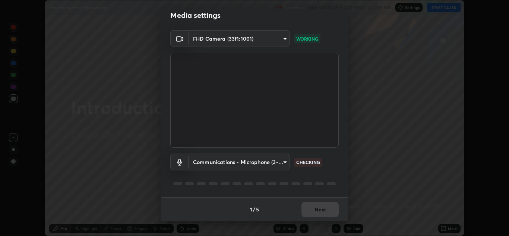
click at [237, 164] on body "Erase all Introduction to Trigonometry Recording WAS SCHEDULED TO START AT 4:15…" at bounding box center [254, 118] width 509 height 236
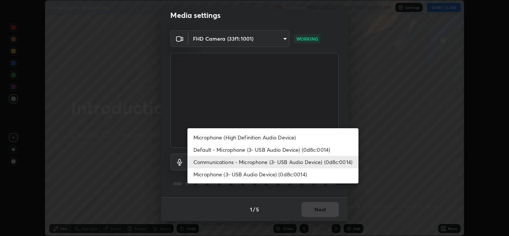
click at [229, 151] on li "Default - Microphone (3- USB Audio Device) (0d8c:0014)" at bounding box center [272, 149] width 171 height 12
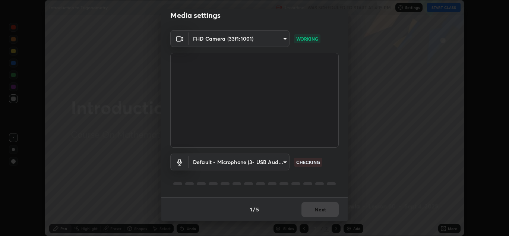
click at [194, 165] on body "Erase all Introduction to Trigonometry Recording WAS SCHEDULED TO START AT 4:15…" at bounding box center [254, 118] width 509 height 236
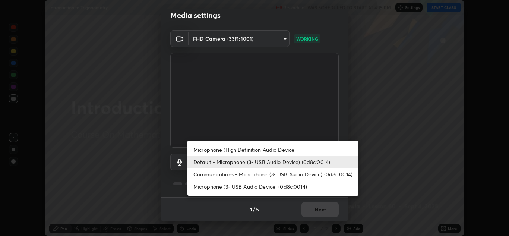
click at [200, 186] on li "Microphone (3- USB Audio Device) (0d8c:0014)" at bounding box center [272, 186] width 171 height 12
type input "010278bcf6f6fe2335e46870fc527c1cf643bdd5c5f90064c40b35460970871c"
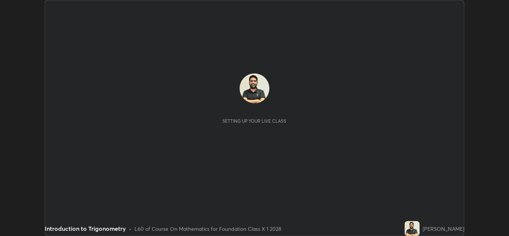
scroll to position [236, 509]
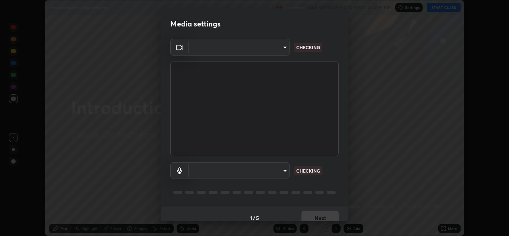
type input "a5fd4db2a2ff04be9e75800ceec395402009cfa99126b0c31c67d7c87717ec82"
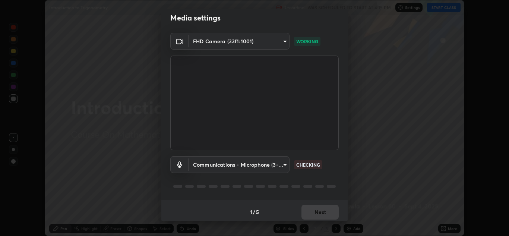
scroll to position [9, 0]
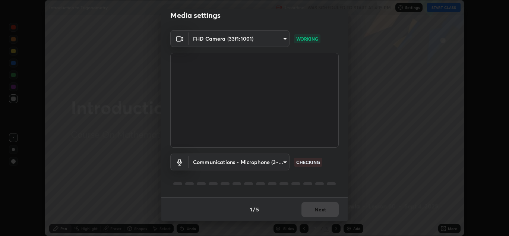
click at [261, 162] on body "Erase all Introduction to Trigonometry Recording WAS SCHEDULED TO START AT 4:15…" at bounding box center [254, 118] width 509 height 236
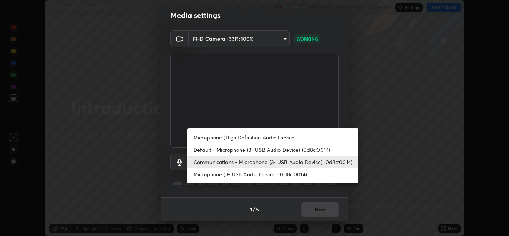
click at [242, 150] on li "Default - Microphone (3- USB Audio Device) (0d8c:0014)" at bounding box center [272, 149] width 171 height 12
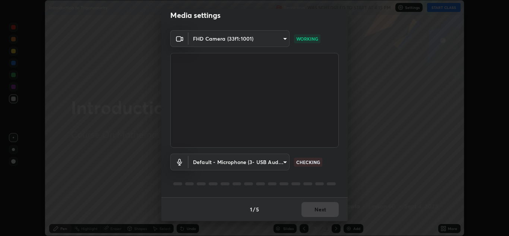
click at [267, 159] on body "Erase all Introduction to Trigonometry Recording WAS SCHEDULED TO START AT 4:15…" at bounding box center [254, 118] width 509 height 236
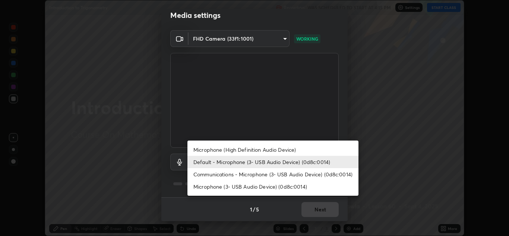
click at [254, 162] on li "Default - Microphone (3- USB Audio Device) (0d8c:0014)" at bounding box center [272, 162] width 171 height 12
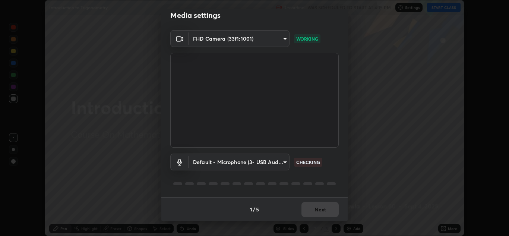
click at [197, 162] on body "Erase all Introduction to Trigonometry Recording WAS SCHEDULED TO START AT 4:15…" at bounding box center [254, 118] width 509 height 236
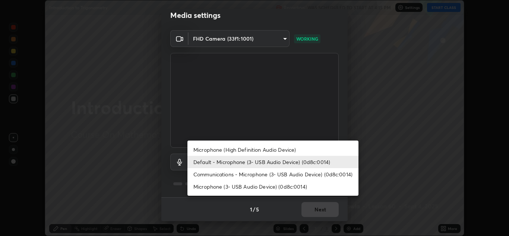
click at [199, 188] on li "Microphone (3- USB Audio Device) (0d8c:0014)" at bounding box center [272, 186] width 171 height 12
type input "010278bcf6f6fe2335e46870fc527c1cf643bdd5c5f90064c40b35460970871c"
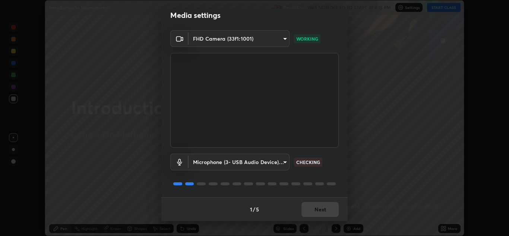
click at [134, 171] on div "Media settings FHD Camera (33f1:1001) a5fd4db2a2ff04be9e75800ceec395402009cfa99…" at bounding box center [254, 118] width 509 height 236
click at [131, 171] on div "Media settings FHD Camera (33f1:1001) a5fd4db2a2ff04be9e75800ceec395402009cfa99…" at bounding box center [254, 118] width 509 height 236
click at [130, 172] on div "Media settings FHD Camera (33f1:1001) a5fd4db2a2ff04be9e75800ceec395402009cfa99…" at bounding box center [254, 118] width 509 height 236
click at [131, 173] on div "Media settings FHD Camera (33f1:1001) a5fd4db2a2ff04be9e75800ceec395402009cfa99…" at bounding box center [254, 118] width 509 height 236
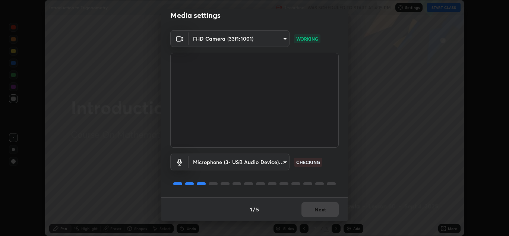
click at [131, 174] on div "Media settings FHD Camera (33f1:1001) a5fd4db2a2ff04be9e75800ceec395402009cfa99…" at bounding box center [254, 118] width 509 height 236
click at [128, 171] on div "Media settings FHD Camera (33f1:1001) a5fd4db2a2ff04be9e75800ceec395402009cfa99…" at bounding box center [254, 118] width 509 height 236
click at [128, 170] on div "Media settings FHD Camera (33f1:1001) a5fd4db2a2ff04be9e75800ceec395402009cfa99…" at bounding box center [254, 118] width 509 height 236
click at [127, 170] on div "Media settings FHD Camera (33f1:1001) a5fd4db2a2ff04be9e75800ceec395402009cfa99…" at bounding box center [254, 118] width 509 height 236
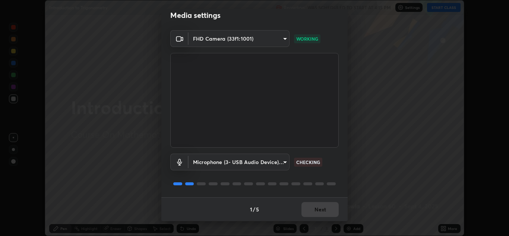
click at [126, 171] on div "Media settings FHD Camera (33f1:1001) a5fd4db2a2ff04be9e75800ceec395402009cfa99…" at bounding box center [254, 118] width 509 height 236
click at [137, 197] on div "Media settings FHD Camera (33f1:1001) a5fd4db2a2ff04be9e75800ceec395402009cfa99…" at bounding box center [254, 118] width 509 height 236
click at [131, 196] on div "Media settings FHD Camera (33f1:1001) a5fd4db2a2ff04be9e75800ceec395402009cfa99…" at bounding box center [254, 118] width 509 height 236
click at [129, 197] on div "Media settings FHD Camera (33f1:1001) a5fd4db2a2ff04be9e75800ceec395402009cfa99…" at bounding box center [254, 118] width 509 height 236
click at [314, 209] on button "Next" at bounding box center [319, 209] width 37 height 15
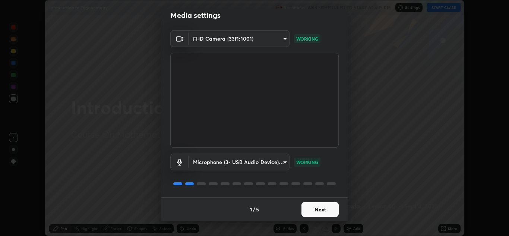
scroll to position [0, 0]
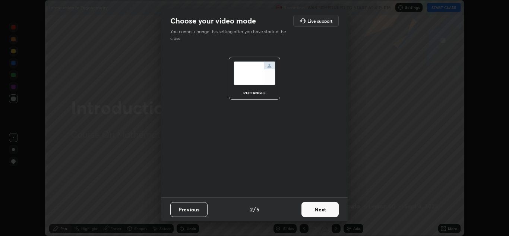
click at [317, 214] on button "Next" at bounding box center [319, 209] width 37 height 15
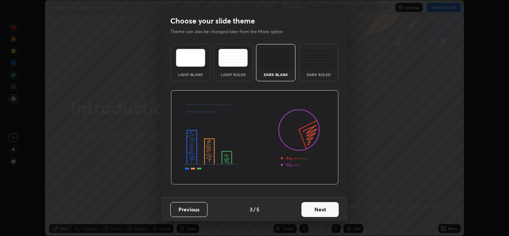
click at [321, 208] on button "Next" at bounding box center [319, 209] width 37 height 15
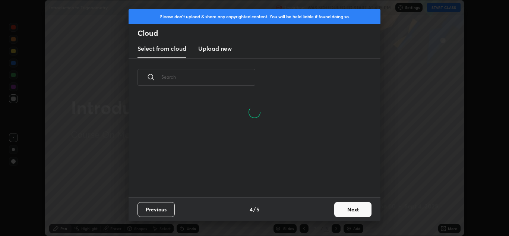
click at [347, 208] on button "Next" at bounding box center [352, 209] width 37 height 15
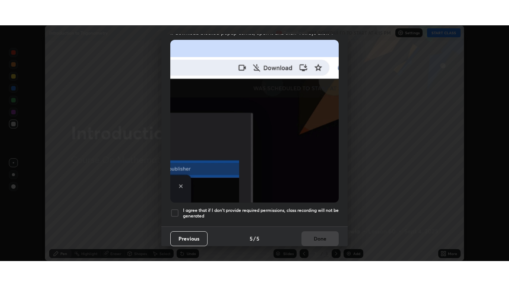
scroll to position [161, 0]
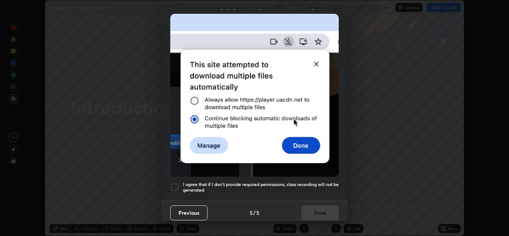
click at [174, 183] on div at bounding box center [174, 186] width 9 height 9
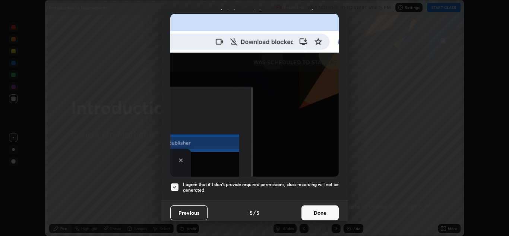
click at [322, 210] on button "Done" at bounding box center [319, 212] width 37 height 15
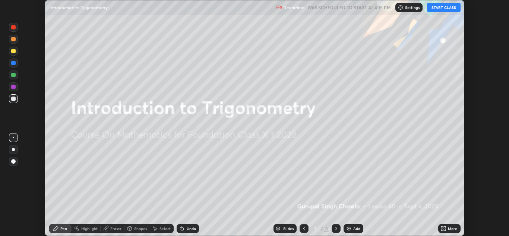
click at [445, 228] on icon at bounding box center [445, 227] width 2 height 2
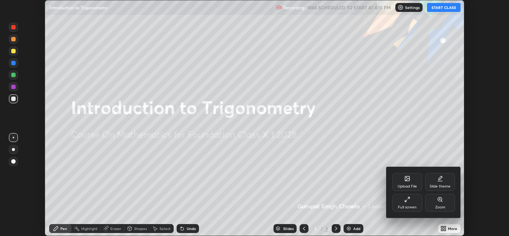
click at [409, 206] on div "Full screen" at bounding box center [407, 207] width 19 height 4
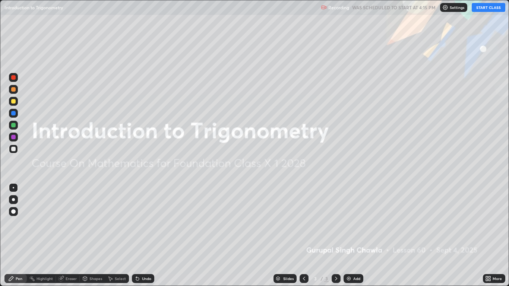
scroll to position [286, 509]
click at [483, 8] on button "START CLASS" at bounding box center [489, 7] width 34 height 9
click at [353, 235] on div "Add" at bounding box center [356, 279] width 7 height 4
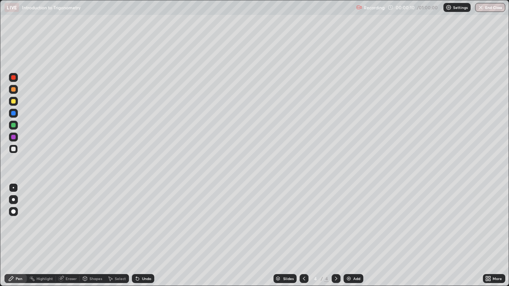
click at [17, 150] on div at bounding box center [13, 149] width 9 height 9
click at [13, 200] on div at bounding box center [13, 199] width 3 height 3
click at [15, 99] on div at bounding box center [13, 101] width 4 height 4
click at [146, 235] on div "Undo" at bounding box center [146, 279] width 9 height 4
click at [149, 235] on div "Undo" at bounding box center [143, 278] width 22 height 9
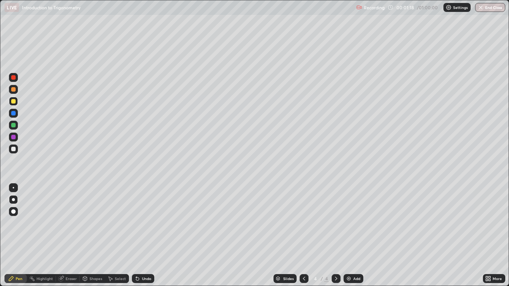
click at [12, 114] on div at bounding box center [13, 113] width 4 height 4
click at [146, 235] on div "Undo" at bounding box center [143, 278] width 22 height 9
click at [15, 127] on div at bounding box center [13, 125] width 4 height 4
click at [13, 150] on div at bounding box center [13, 149] width 4 height 4
click at [13, 137] on div at bounding box center [13, 137] width 4 height 4
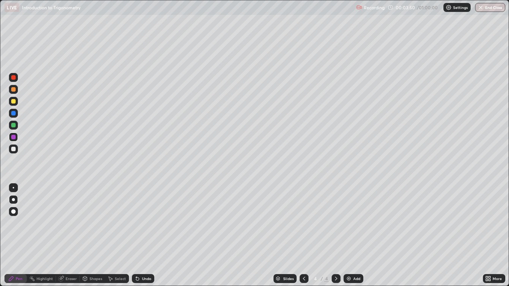
click at [15, 147] on div at bounding box center [13, 149] width 4 height 4
click at [13, 102] on div at bounding box center [13, 101] width 4 height 4
click at [69, 235] on div "Eraser" at bounding box center [71, 279] width 11 height 4
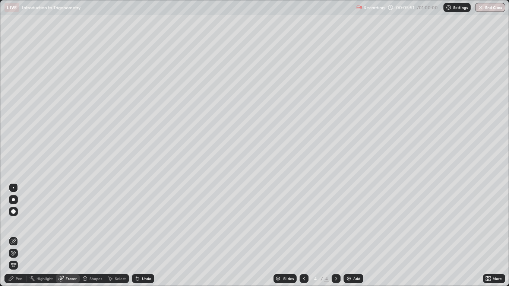
click at [18, 235] on div "Pen" at bounding box center [15, 278] width 22 height 9
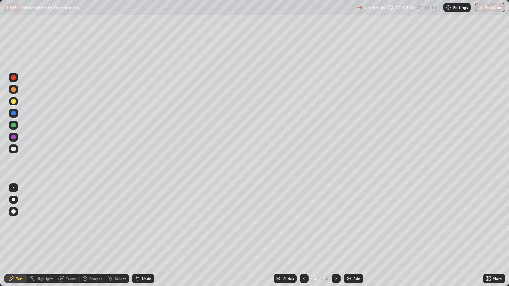
click at [356, 235] on div "Add" at bounding box center [356, 279] width 7 height 4
click at [14, 149] on div at bounding box center [13, 149] width 4 height 4
click at [142, 235] on div "Undo" at bounding box center [143, 278] width 22 height 9
click at [142, 235] on div "Undo" at bounding box center [146, 279] width 9 height 4
click at [15, 151] on div at bounding box center [13, 149] width 9 height 9
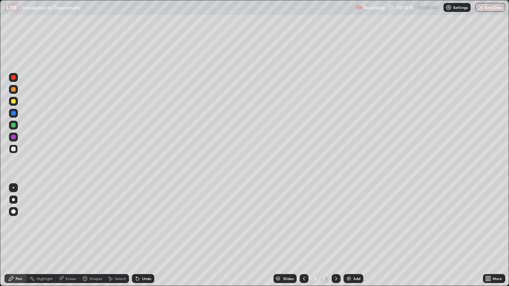
click at [15, 127] on div at bounding box center [13, 125] width 4 height 4
click at [351, 235] on img at bounding box center [349, 279] width 6 height 6
click at [15, 79] on div at bounding box center [13, 77] width 9 height 9
click at [14, 102] on div at bounding box center [13, 101] width 4 height 4
click at [70, 235] on div "Eraser" at bounding box center [68, 278] width 24 height 9
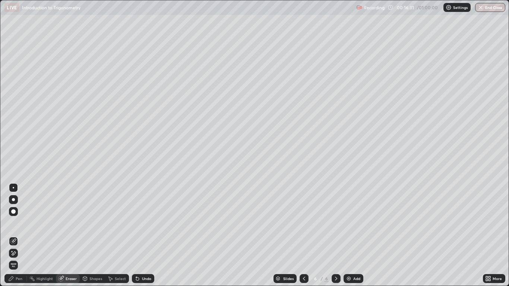
click at [19, 235] on div "Pen" at bounding box center [19, 279] width 7 height 4
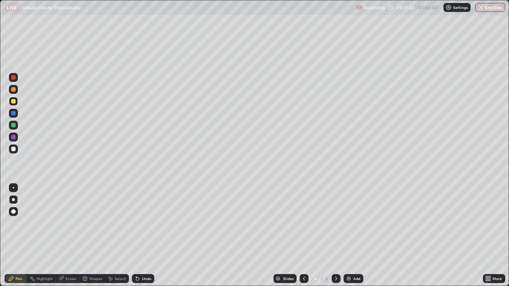
click at [17, 129] on div at bounding box center [13, 125] width 9 height 12
click at [13, 104] on div at bounding box center [13, 101] width 9 height 9
click at [13, 125] on div at bounding box center [13, 125] width 4 height 4
click at [302, 235] on icon at bounding box center [304, 279] width 6 height 6
click at [336, 235] on icon at bounding box center [336, 279] width 6 height 6
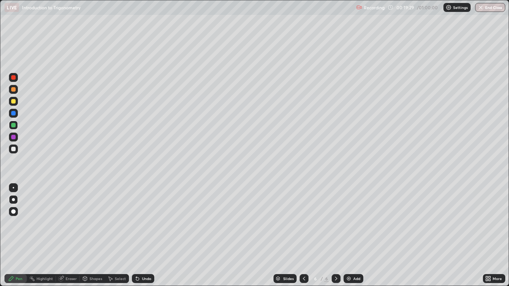
click at [15, 126] on div at bounding box center [13, 125] width 4 height 4
click at [146, 235] on div "Undo" at bounding box center [146, 279] width 9 height 4
click at [142, 235] on div "Undo" at bounding box center [146, 279] width 9 height 4
click at [14, 150] on div at bounding box center [13, 149] width 4 height 4
click at [14, 123] on div at bounding box center [13, 125] width 4 height 4
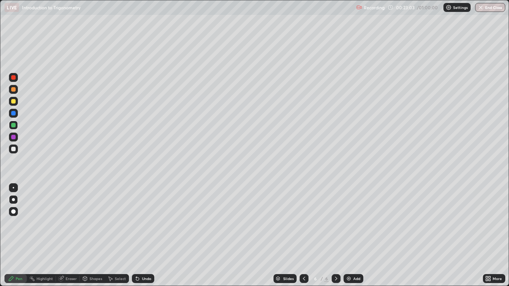
click at [136, 235] on icon at bounding box center [137, 278] width 3 height 3
click at [14, 148] on div at bounding box center [13, 149] width 4 height 4
click at [14, 103] on div at bounding box center [13, 101] width 4 height 4
click at [15, 78] on div at bounding box center [13, 77] width 4 height 4
click at [15, 125] on div at bounding box center [13, 125] width 4 height 4
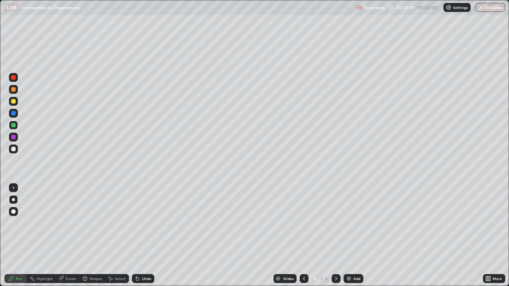
click at [119, 235] on div "Select" at bounding box center [120, 279] width 11 height 4
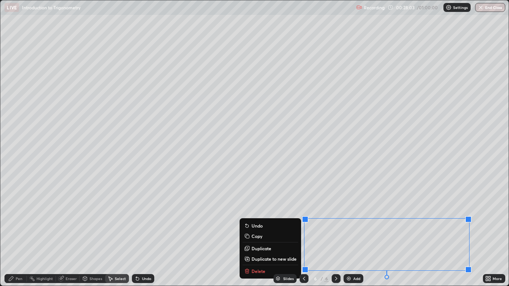
click at [272, 235] on button "Duplicate to new slide" at bounding box center [269, 258] width 55 height 9
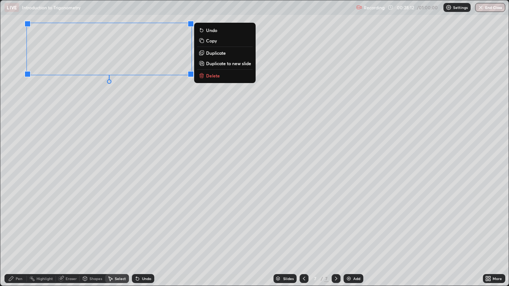
click at [304, 235] on icon at bounding box center [304, 279] width 6 height 6
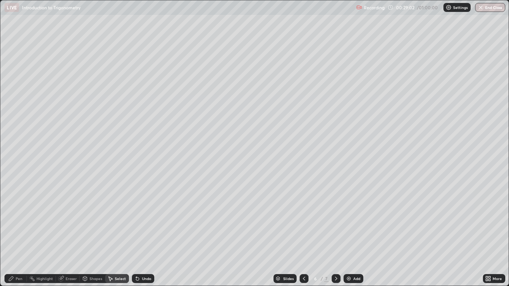
click at [17, 235] on div "Pen" at bounding box center [15, 278] width 22 height 9
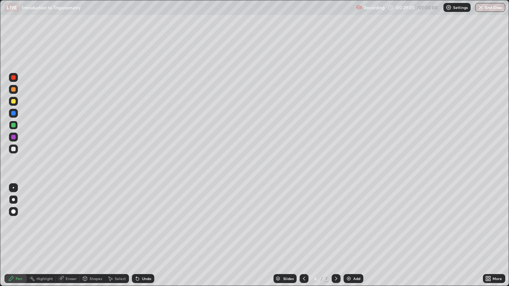
click at [334, 235] on icon at bounding box center [336, 279] width 6 height 6
click at [62, 235] on icon at bounding box center [60, 278] width 5 height 5
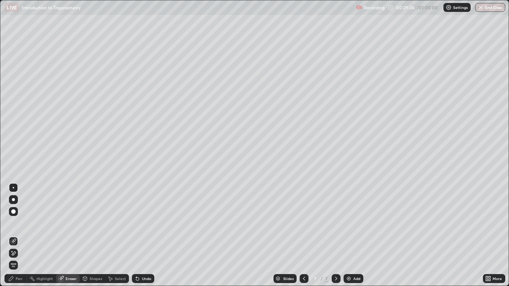
click at [16, 235] on div "Pen" at bounding box center [15, 278] width 22 height 9
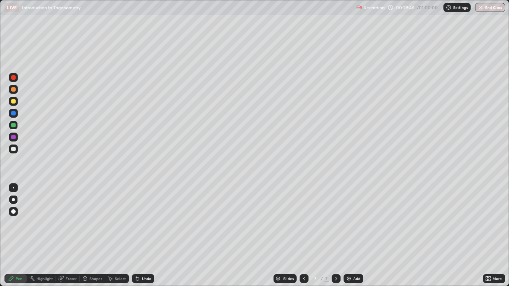
click at [16, 93] on div at bounding box center [13, 89] width 9 height 9
click at [13, 125] on div at bounding box center [13, 125] width 4 height 4
click at [487, 9] on button "End Class" at bounding box center [490, 7] width 30 height 9
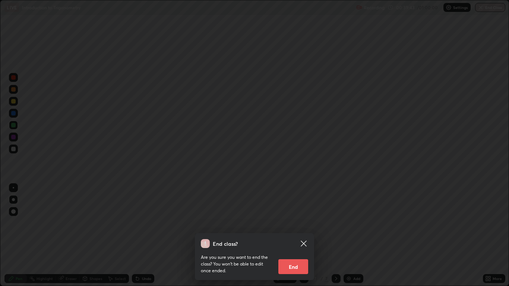
click at [294, 235] on button "End" at bounding box center [293, 266] width 30 height 15
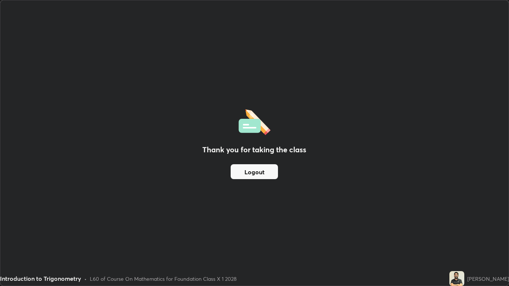
click at [255, 171] on button "Logout" at bounding box center [254, 171] width 47 height 15
click at [253, 172] on button "Logout" at bounding box center [254, 171] width 47 height 15
click at [253, 179] on button "Logout" at bounding box center [254, 171] width 47 height 15
